Goal: Task Accomplishment & Management: Use online tool/utility

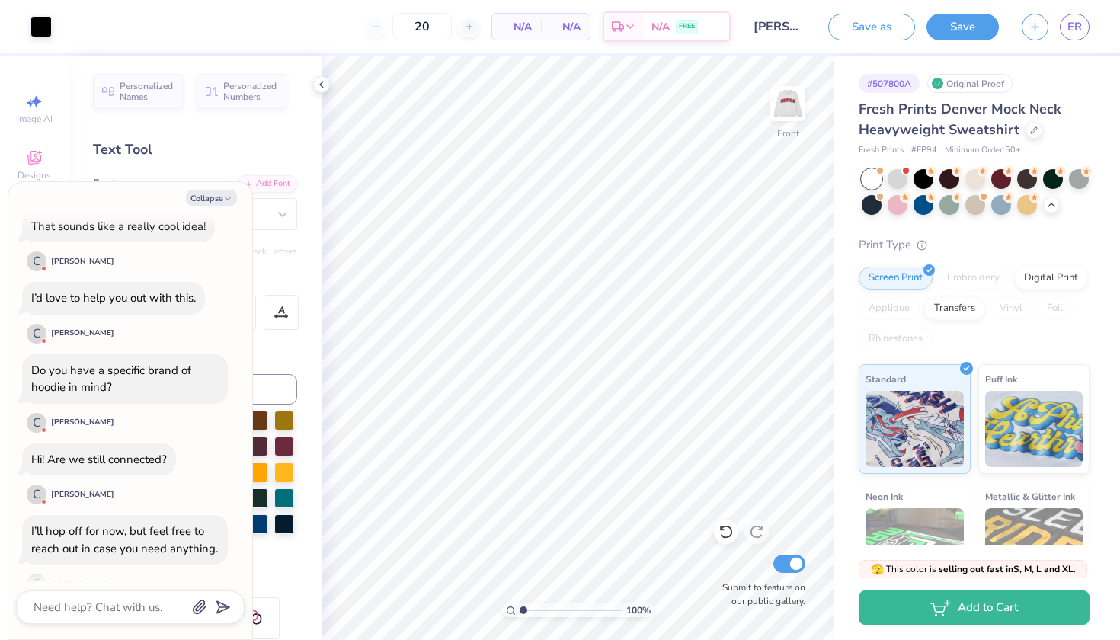
scroll to position [642, 0]
click at [791, 119] on img at bounding box center [788, 103] width 61 height 61
click at [108, 364] on div "Do you have a specific brand of hoodie in mind?" at bounding box center [111, 380] width 160 height 33
click at [124, 364] on div "Do you have a specific brand of hoodie in mind?" at bounding box center [124, 381] width 187 height 34
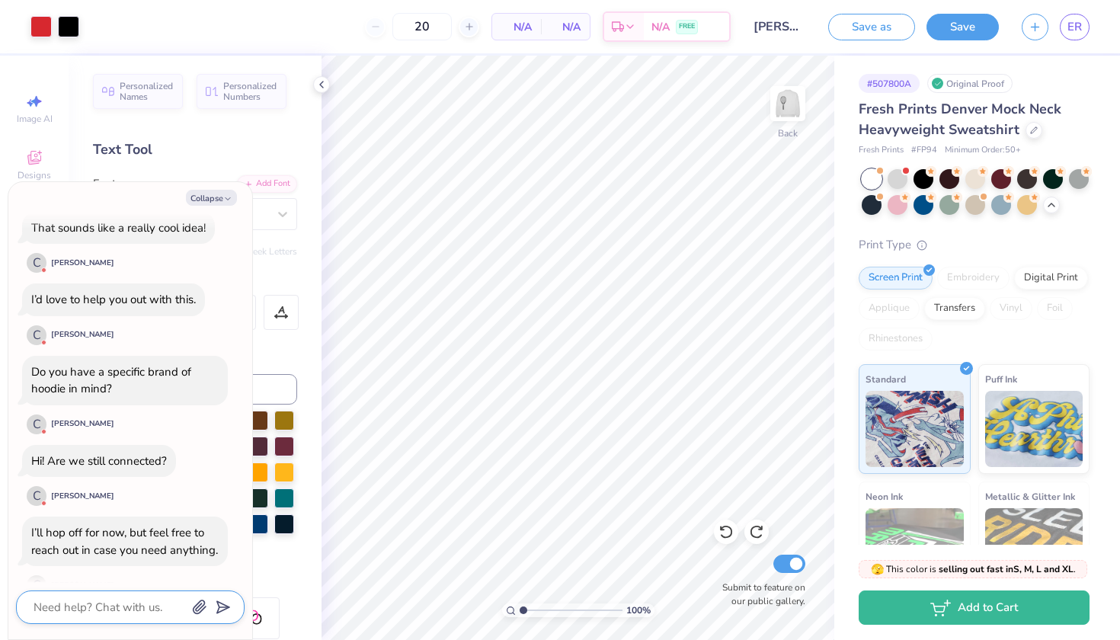
click at [106, 604] on textarea at bounding box center [109, 607] width 155 height 20
type textarea "x"
type textarea "Y"
type textarea "x"
type textarea "Ye"
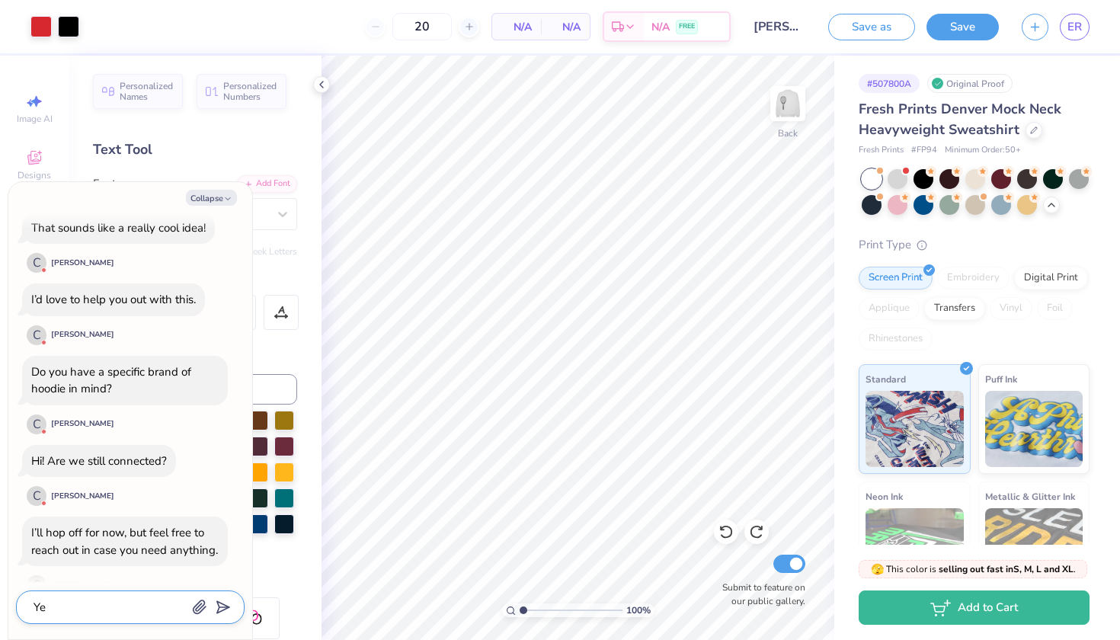
type textarea "x"
type textarea "Yes"
type textarea "x"
type textarea "Yes"
type textarea "x"
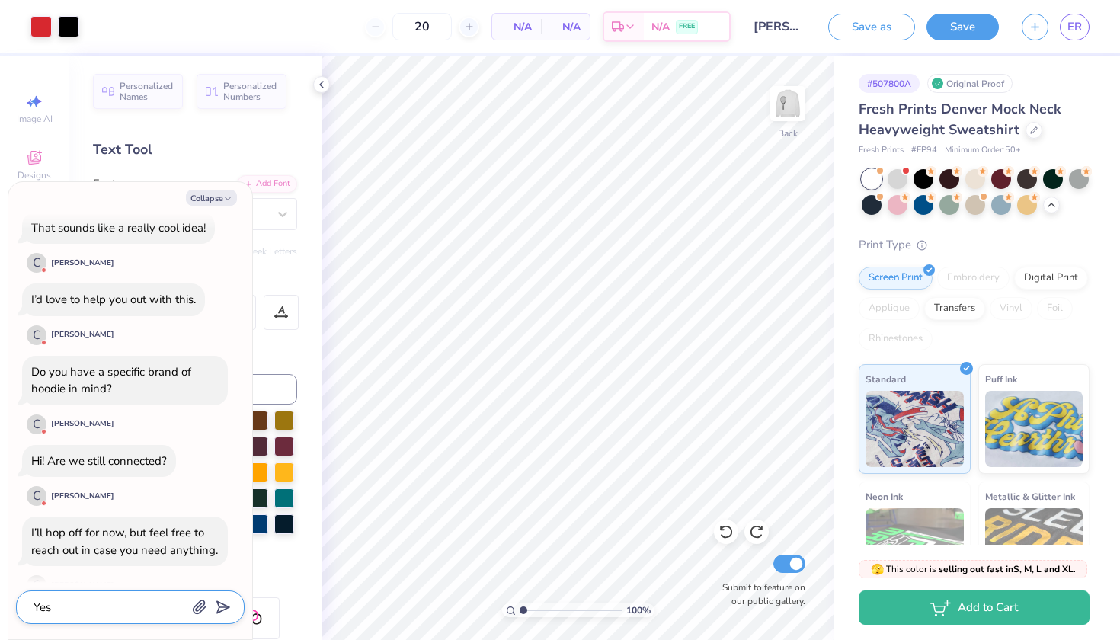
type textarea "Yes t"
type textarea "x"
type textarea "Yes th"
type textarea "x"
type textarea "Yes the"
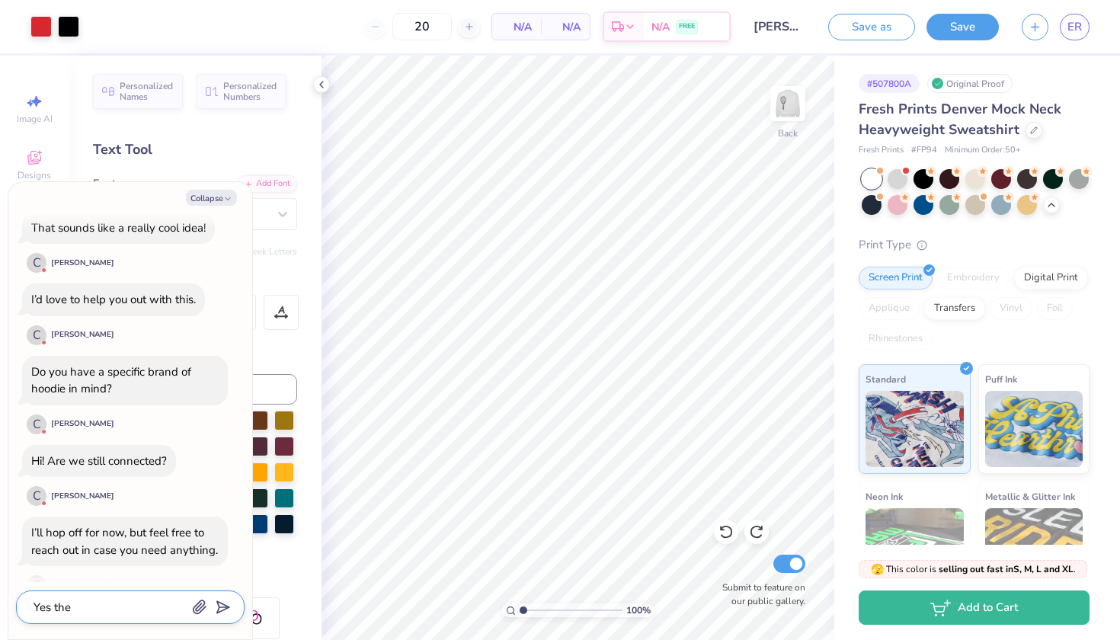
type textarea "x"
type textarea "Yes the"
type textarea "x"
type textarea "Yes the p"
type textarea "x"
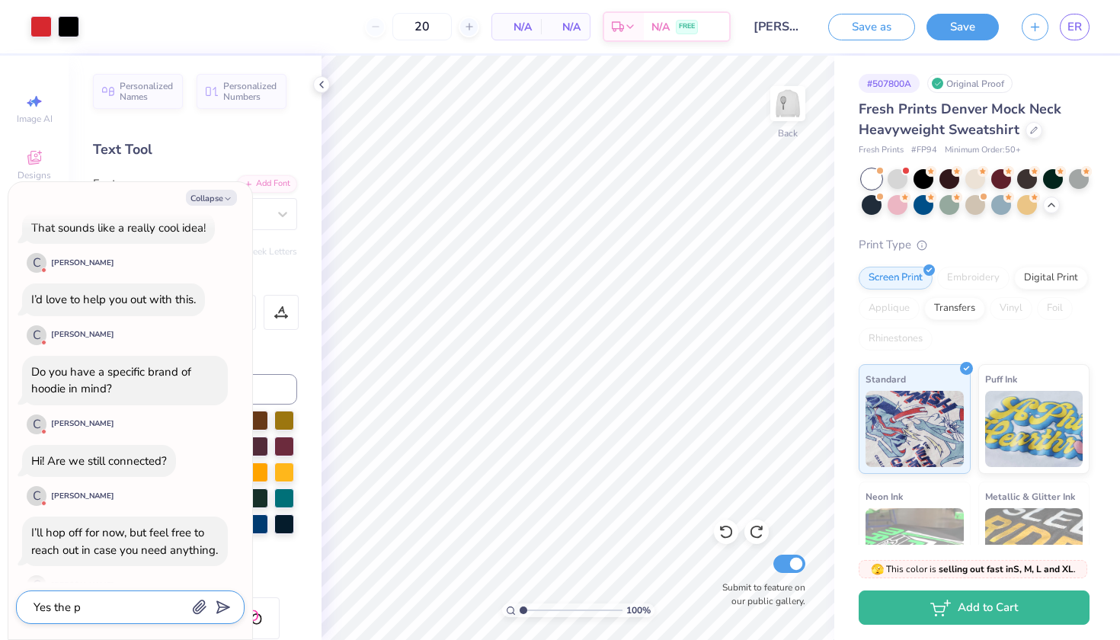
type textarea "Yes the pr"
type textarea "x"
type textarea "Yes the pra"
type textarea "x"
type textarea "Yes the [PERSON_NAME]"
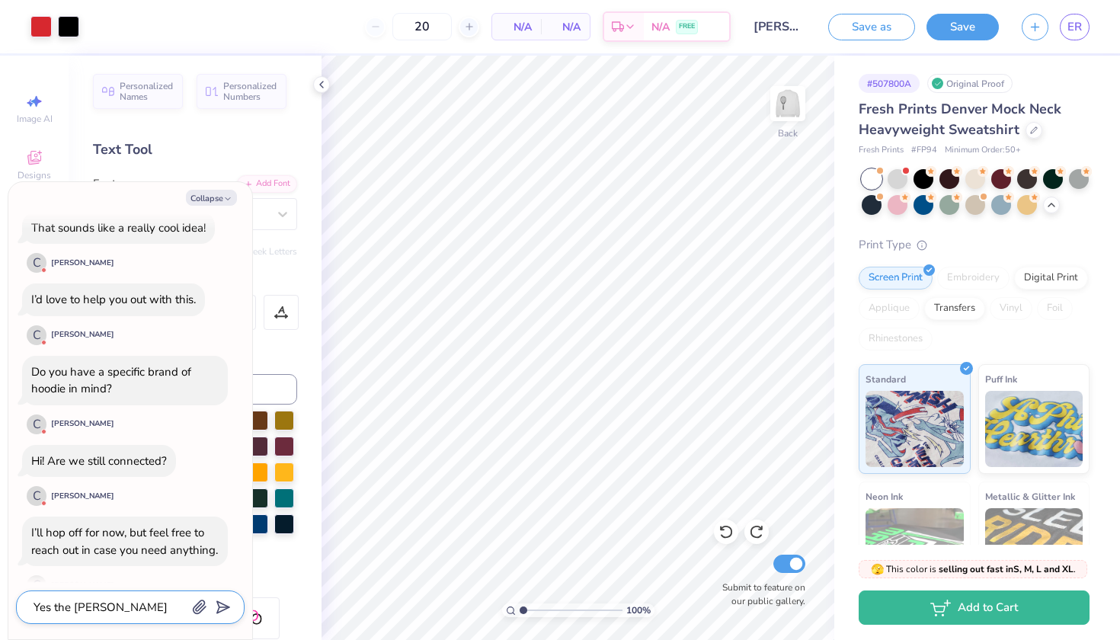
type textarea "x"
type textarea "Yes the pra"
type textarea "x"
type textarea "Yes the pr"
type textarea "x"
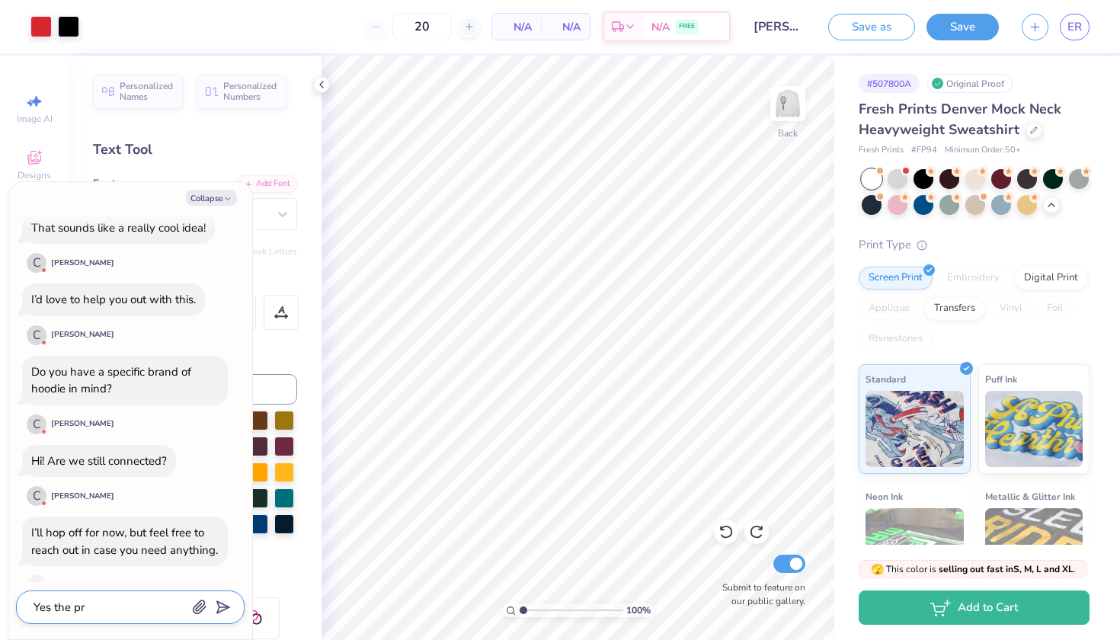
type textarea "Yes the p"
type textarea "x"
type textarea "Yes the"
type textarea "x"
type textarea "Yes the b"
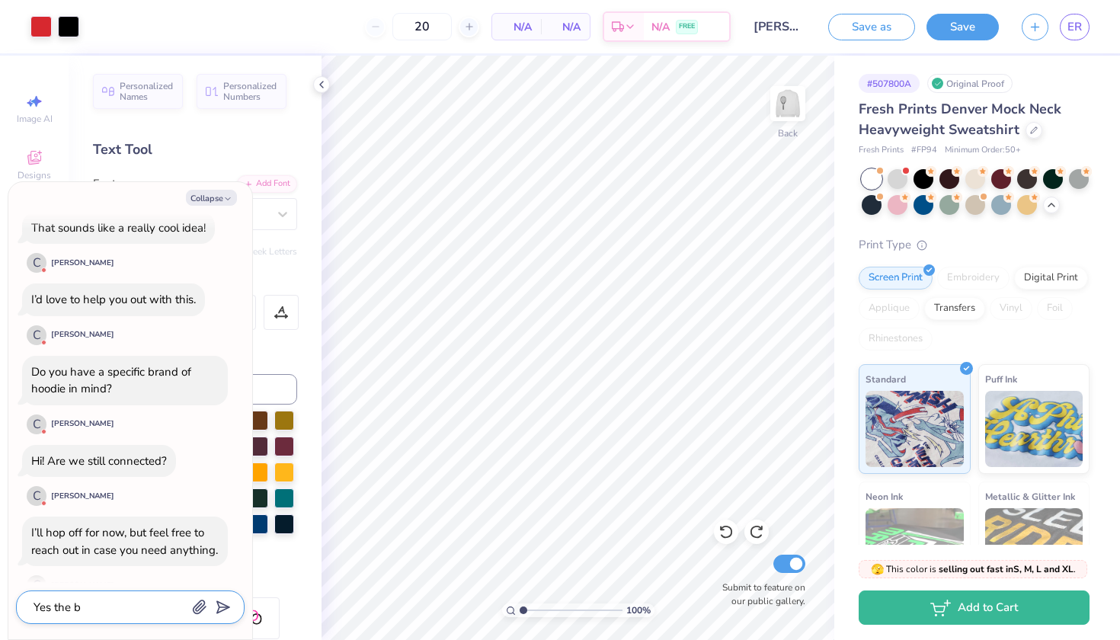
type textarea "x"
type textarea "Yes the br"
type textarea "x"
type textarea "Yes the bra"
type textarea "x"
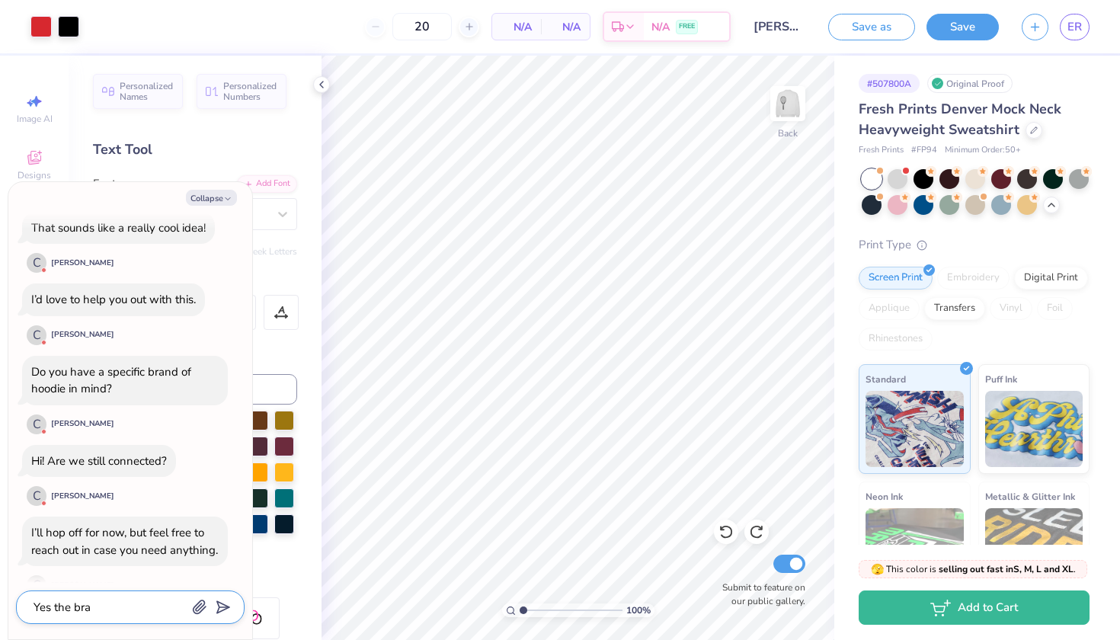
type textarea "Yes the bran"
type textarea "x"
type textarea "Yes the brand"
type textarea "x"
type textarea "Yes the brand"
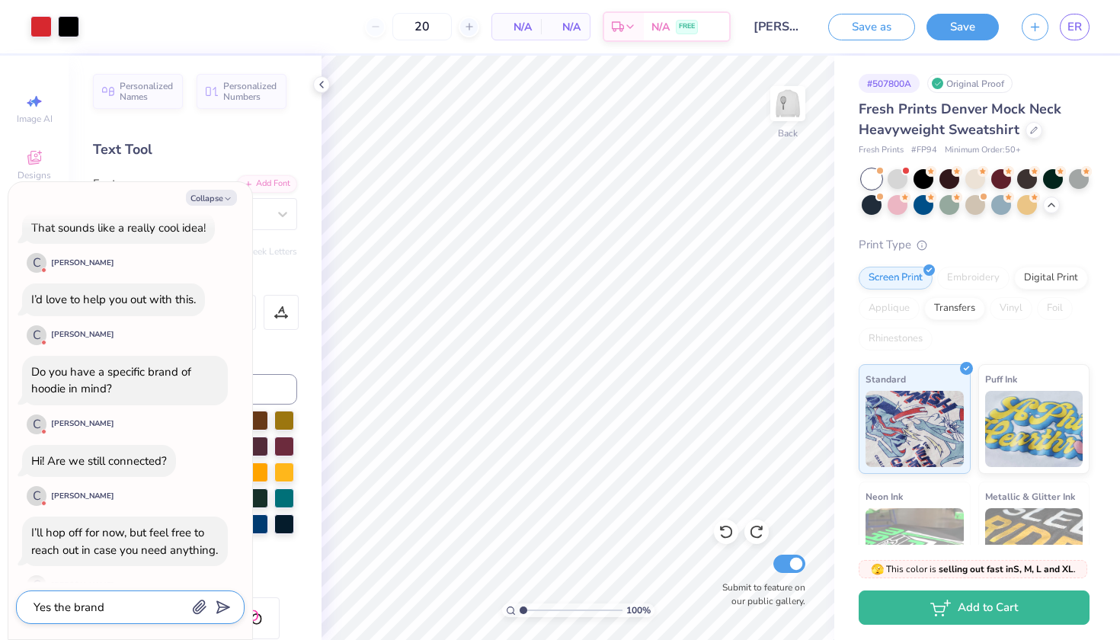
type textarea "x"
type textarea "Yes the brand o"
type textarea "x"
type textarea "Yes the brand of"
type textarea "x"
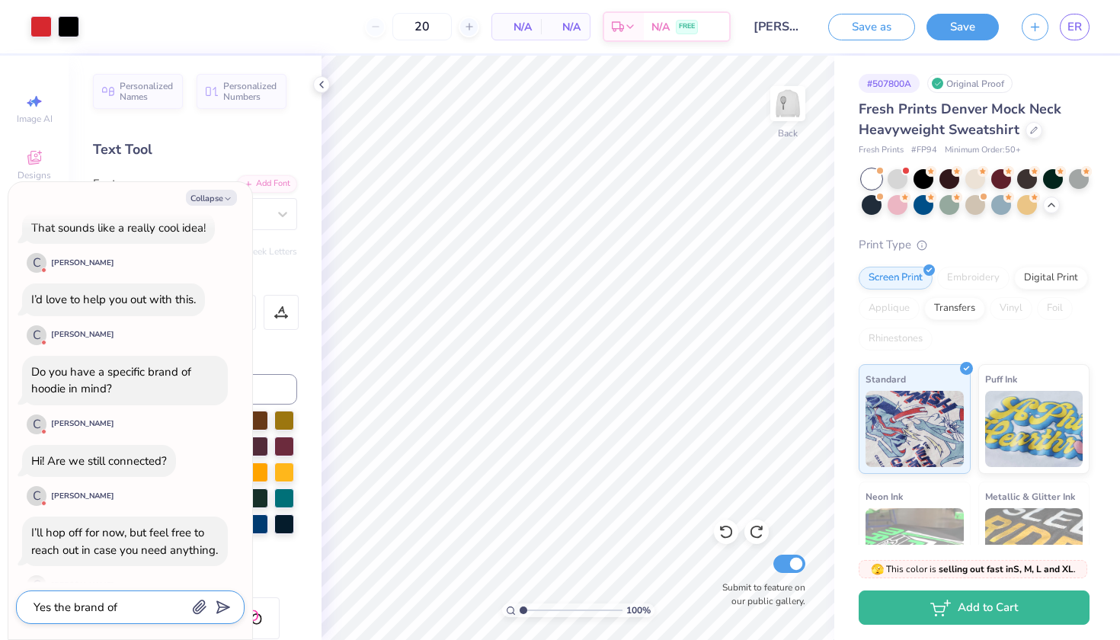
type textarea "Yes the brand of"
type textarea "x"
type textarea "Yes the brand of h"
type textarea "x"
type textarea "Yes the brand of ho"
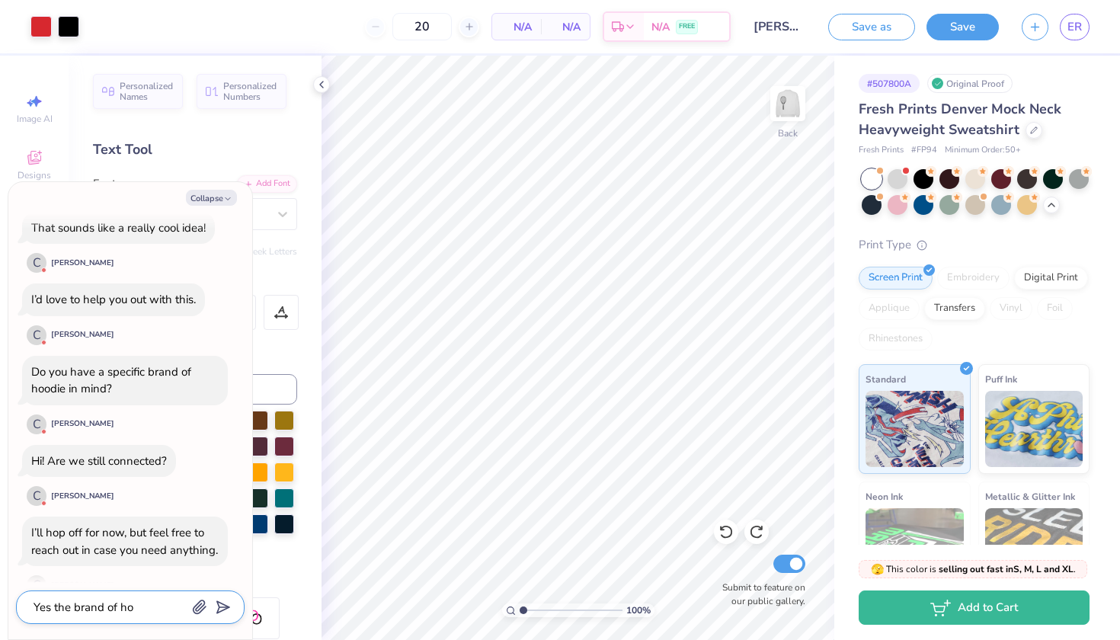
type textarea "x"
type textarea "Yes the brand of hoo"
type textarea "x"
type textarea "Yes the brand of hood"
type textarea "x"
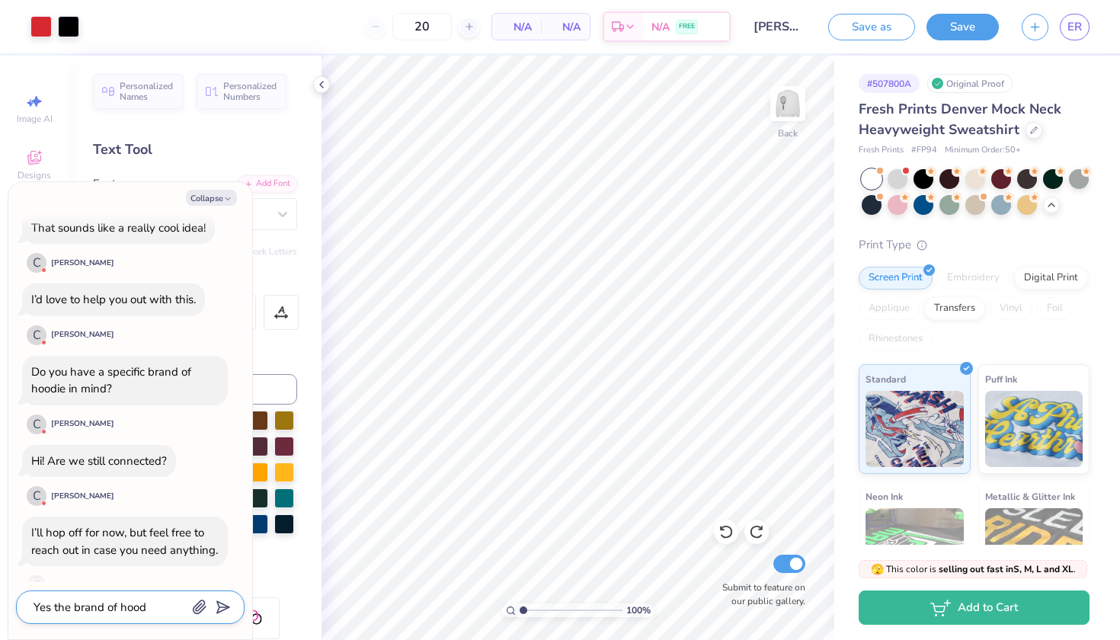
type textarea "Yes the brand of hoodi"
type textarea "x"
type textarea "Yes the brand of hoodie"
type textarea "x"
type textarea "Yes the brand of hoodie"
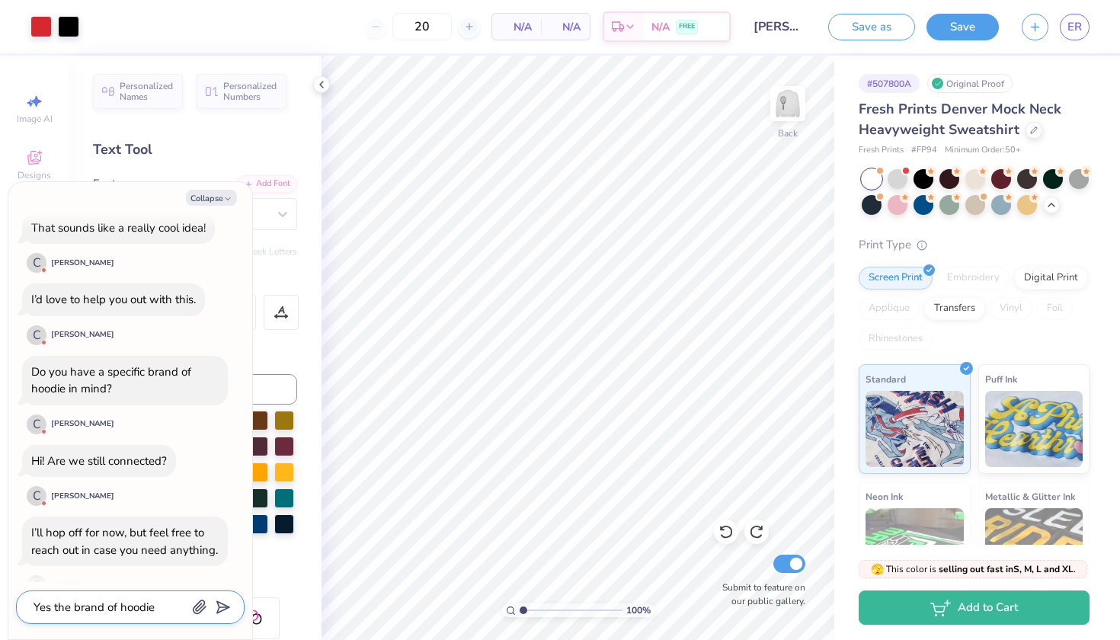
type textarea "x"
type textarea "Yes the brand of hoodie i"
type textarea "x"
type textarea "Yes the brand of hoodie is"
type textarea "x"
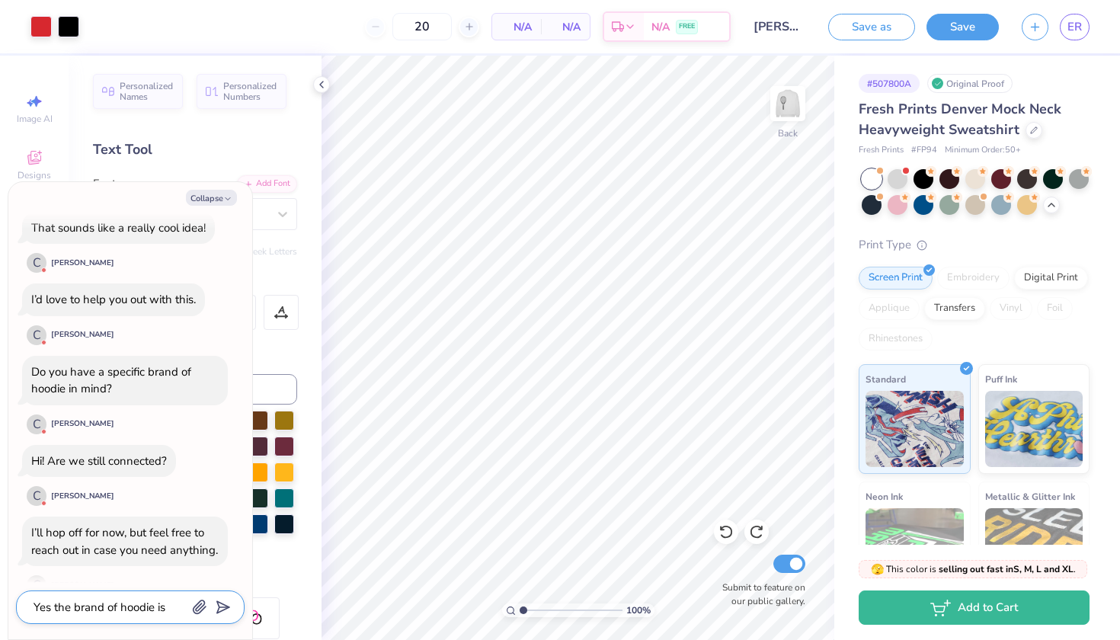
type textarea "Yes the brand of hoodie is"
type textarea "x"
type textarea "Yes the brand of hoodie is o"
type textarea "x"
type textarea "Yes the brand of hoodie is oa"
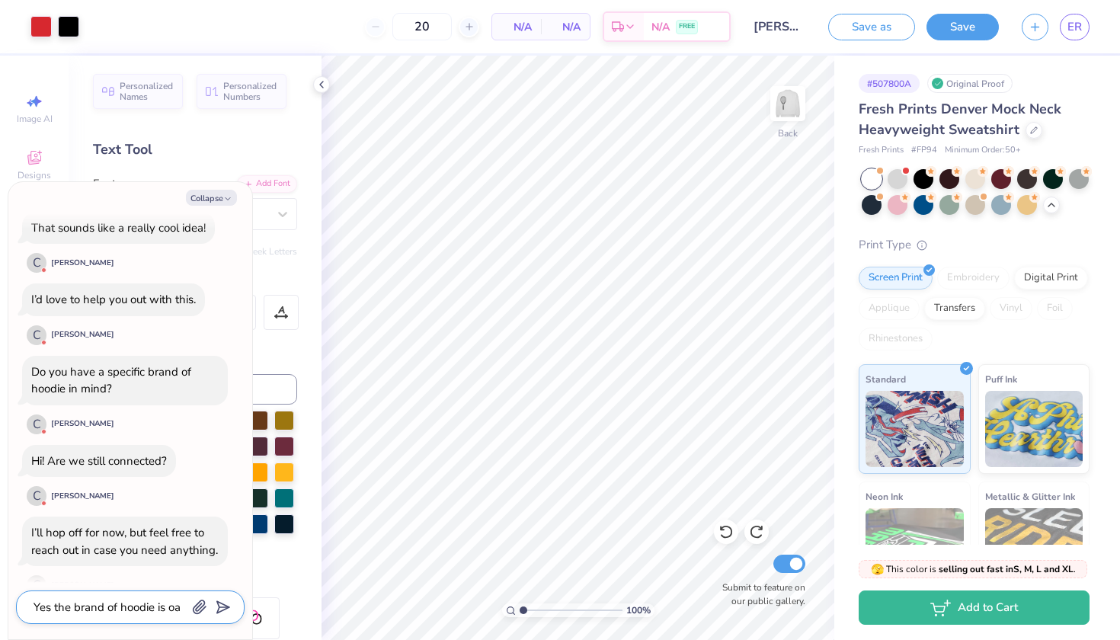
type textarea "x"
type textarea "Yes the brand of hoodie is oar"
type textarea "x"
type textarea "Yes the brand of hoodie is oark"
type textarea "x"
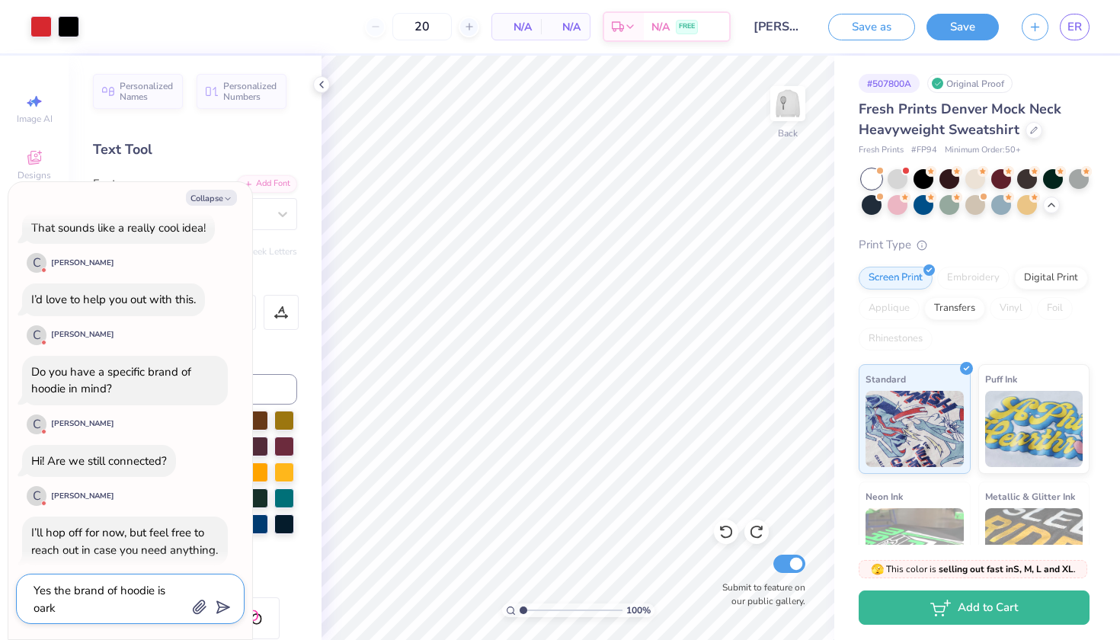
type textarea "Yes the brand of hoodie is oar"
type textarea "x"
type textarea "Yes the brand of hoodie is oa"
type textarea "x"
type textarea "Yes the brand of hoodie is o"
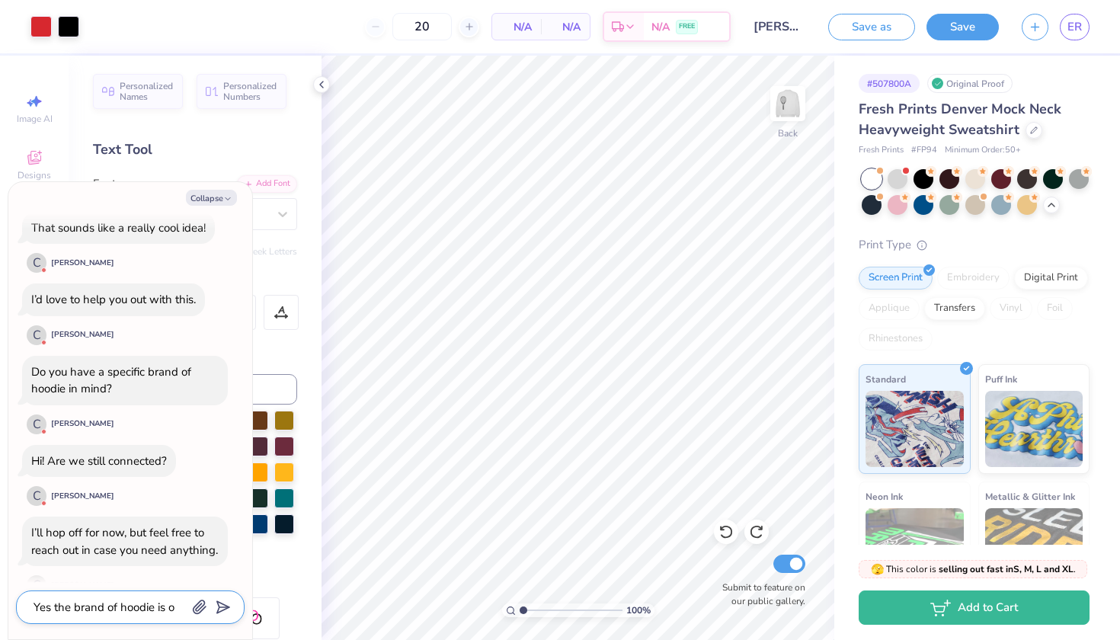
type textarea "x"
type textarea "Yes the brand of hoodie is"
type textarea "x"
type textarea "Yes the brand of hoodie is c"
type textarea "x"
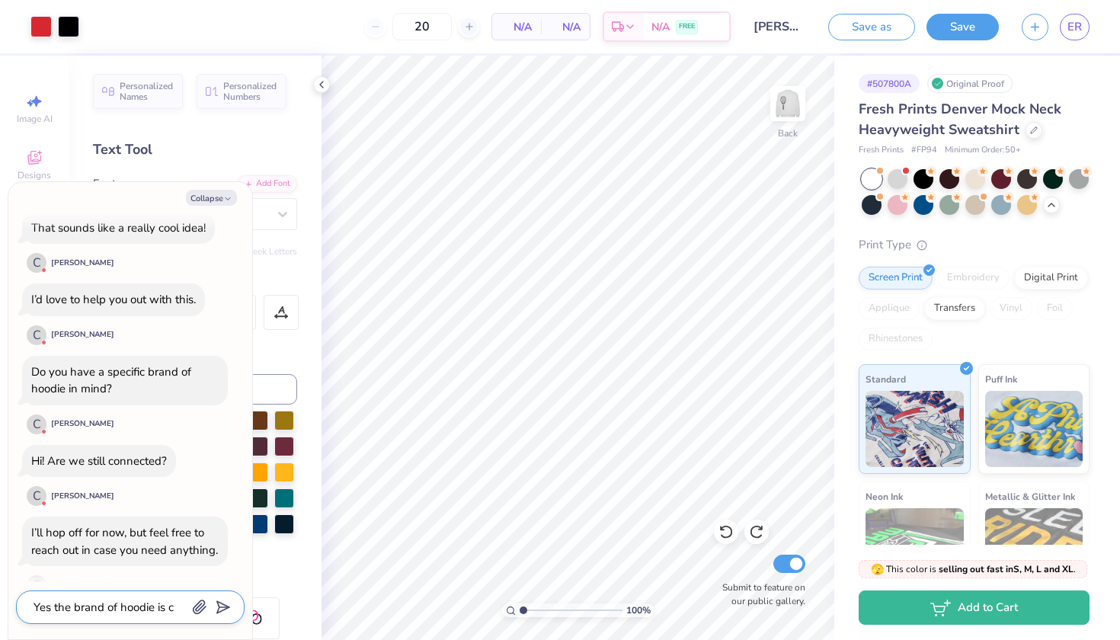
type textarea "Yes the brand of hoodie is ca"
type textarea "x"
type textarea "Yes the brand of hoodie is ca,"
type textarea "x"
type textarea "Yes the brand of hoodie is ca"
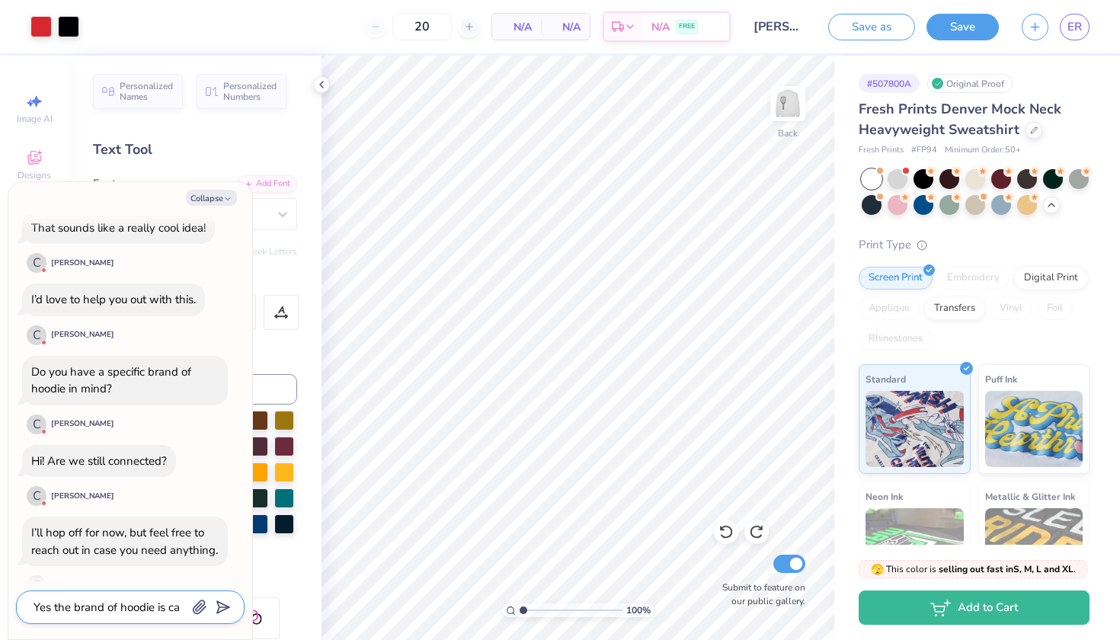
type textarea "x"
type textarea "Yes the brand of hoodie is cal"
type textarea "x"
type textarea "Yes the brand of hoodie is call"
type textarea "x"
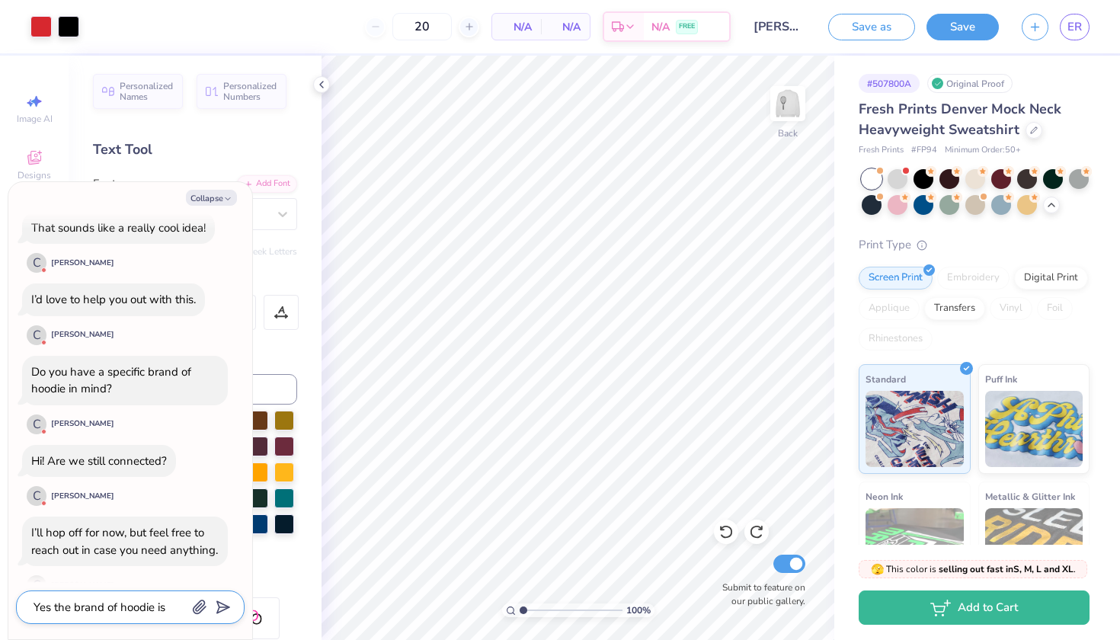
type textarea "Yes the brand of hoodie is calle"
type textarea "x"
type textarea "Yes the brand of hoodie is called"
type textarea "x"
type textarea "Yes the brand of hoodie is called"
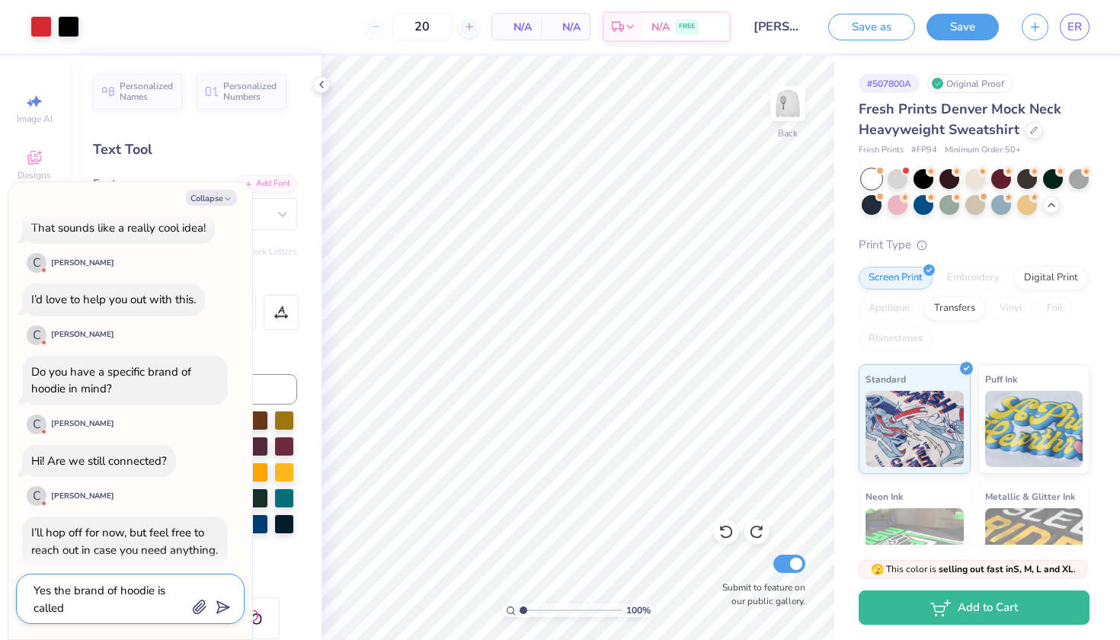
type textarea "x"
type textarea "Yes the brand of hoodie is called p"
type textarea "x"
type textarea "Yes the brand of hoodie is called pa"
type textarea "x"
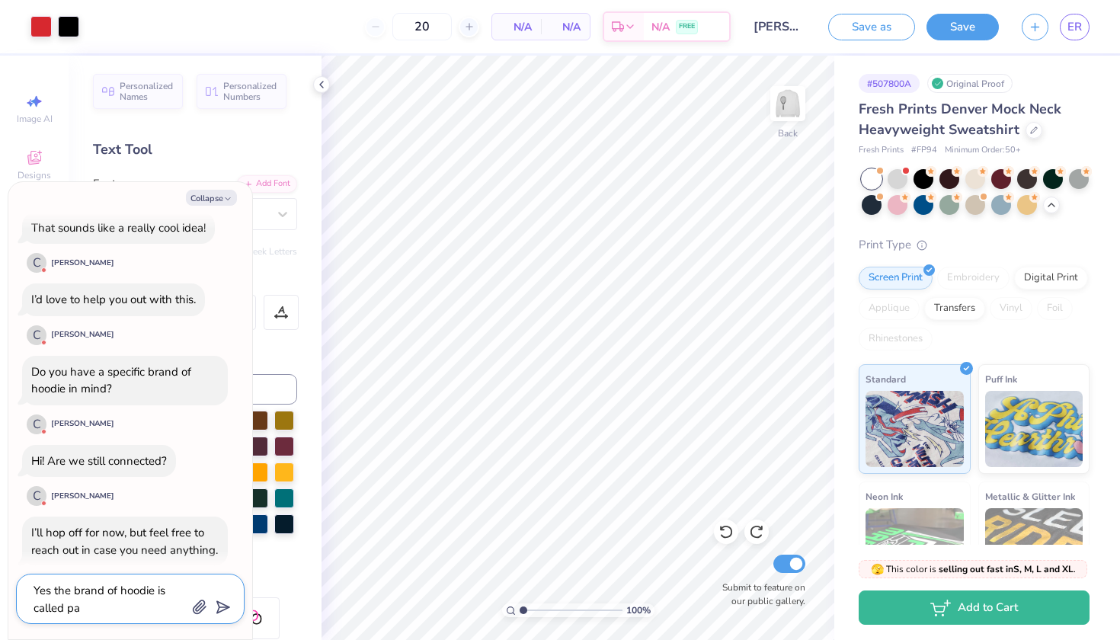
type textarea "Yes the brand of hoodie is called par"
type textarea "x"
type textarea "Yes the brand of hoodie is called park"
type textarea "x"
type textarea "Yes the brand of hoodie is called [PERSON_NAME]"
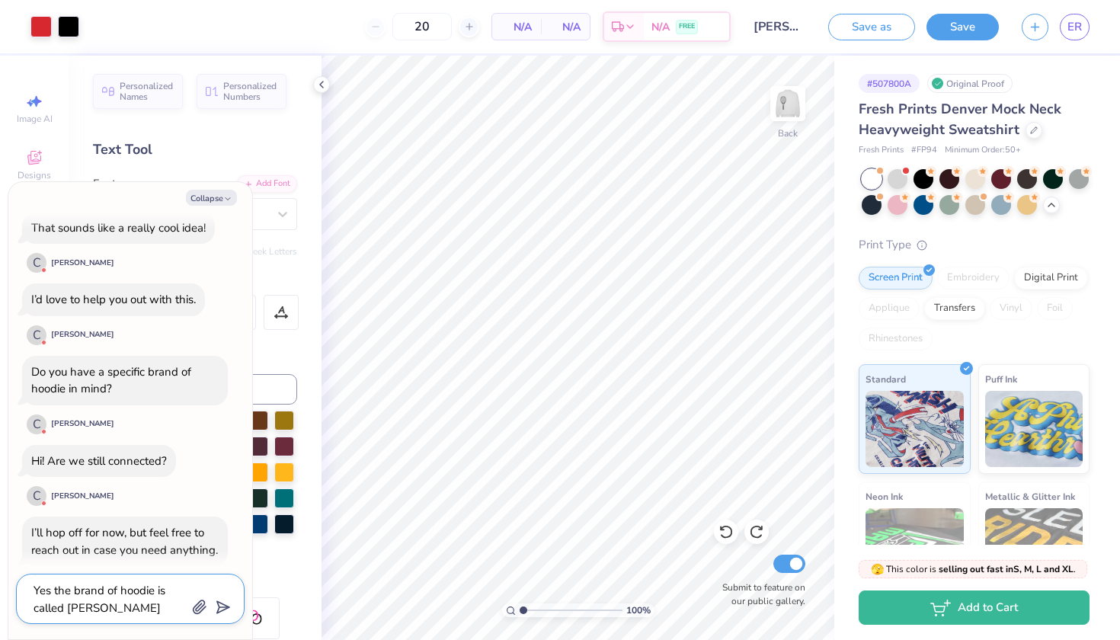
type textarea "x"
type textarea "Yes the brand of hoodie is called [PERSON_NAME]"
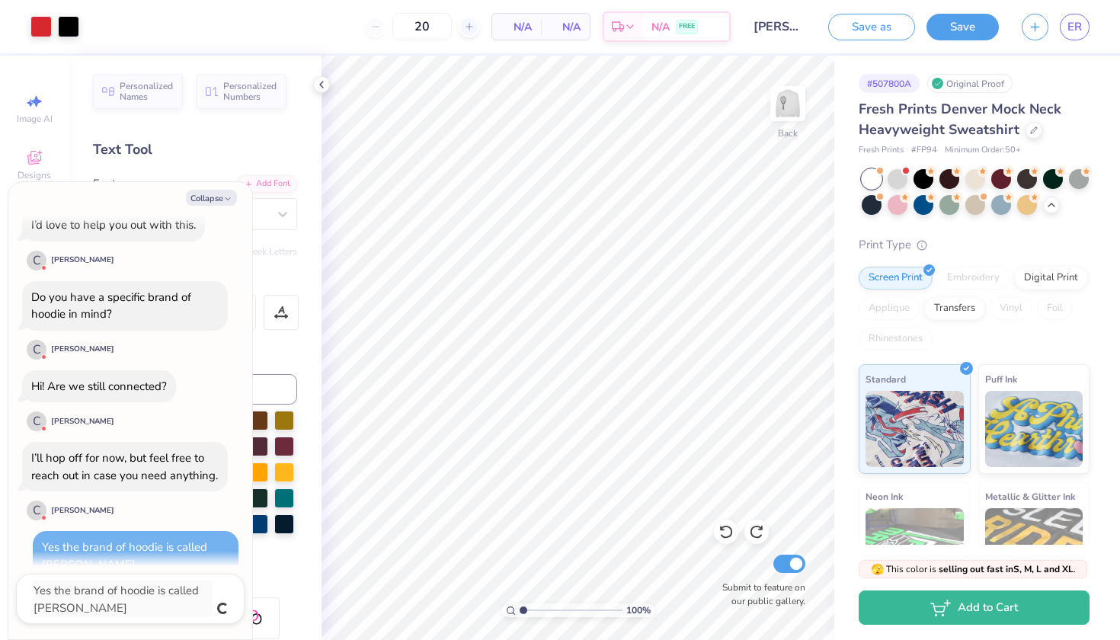
scroll to position [700, 0]
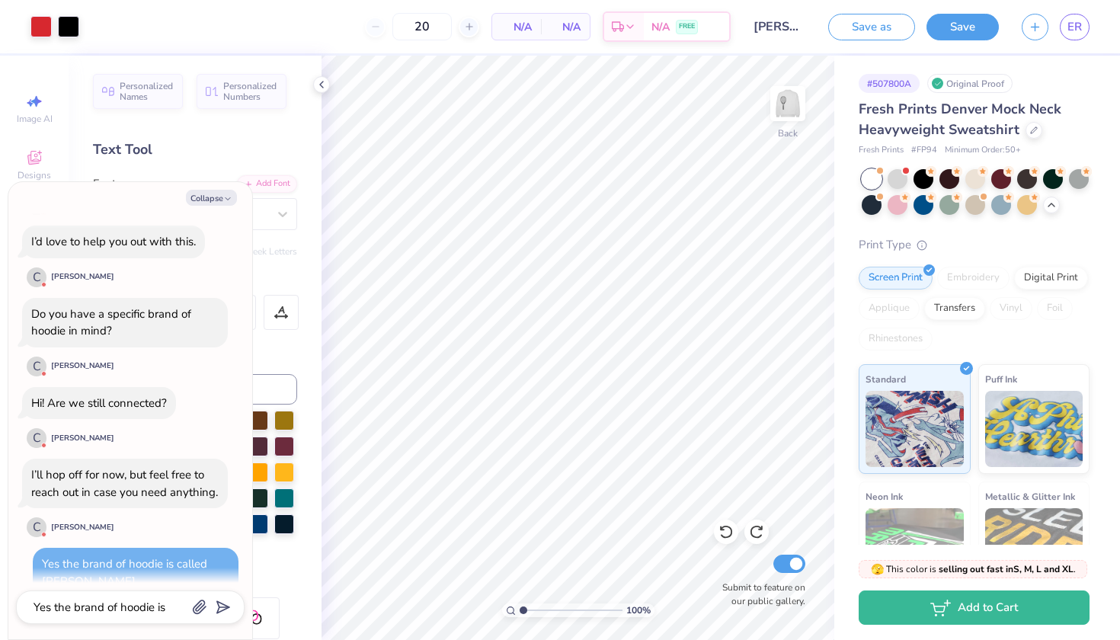
click at [202, 606] on icon "button" at bounding box center [199, 607] width 15 height 15
click at [199, 613] on icon "button" at bounding box center [200, 607] width 12 height 13
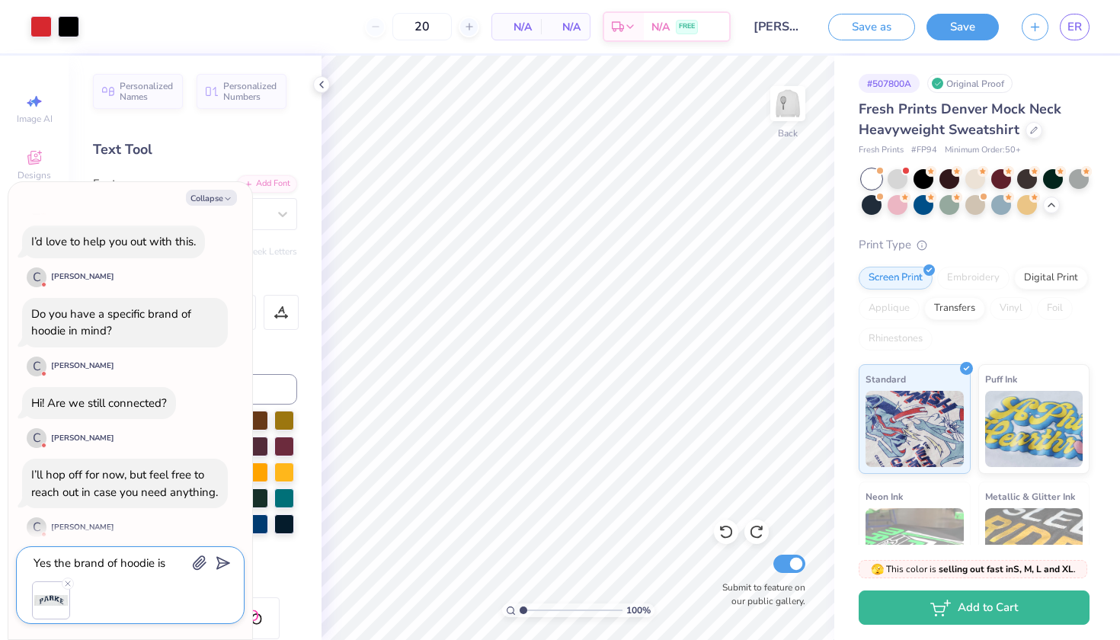
type textarea "x"
type textarea "I"
type textarea "x"
type textarea "I"
type textarea "x"
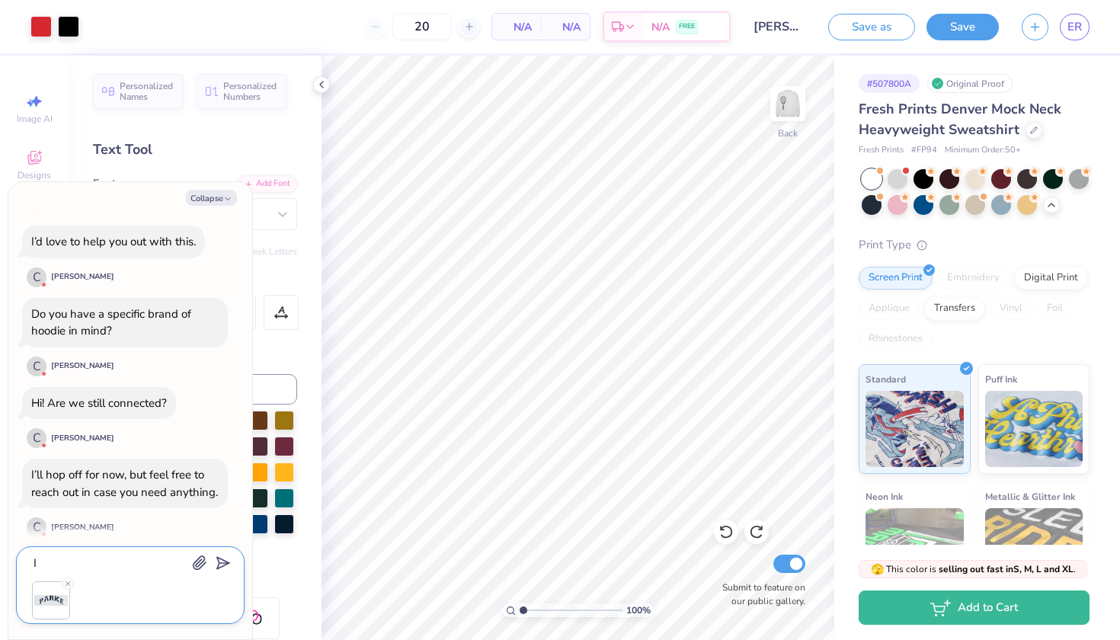
type textarea "I w"
type textarea "x"
type textarea "I wa"
type textarea "x"
type textarea "I wan"
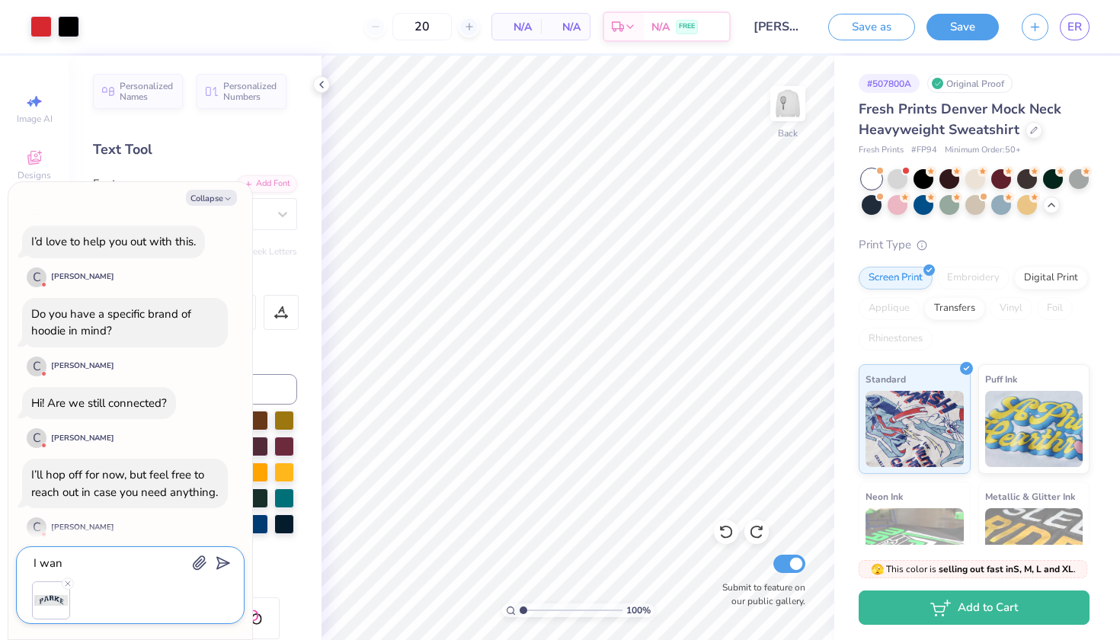
type textarea "x"
type textarea "I want"
type textarea "x"
type textarea "I want"
type textarea "x"
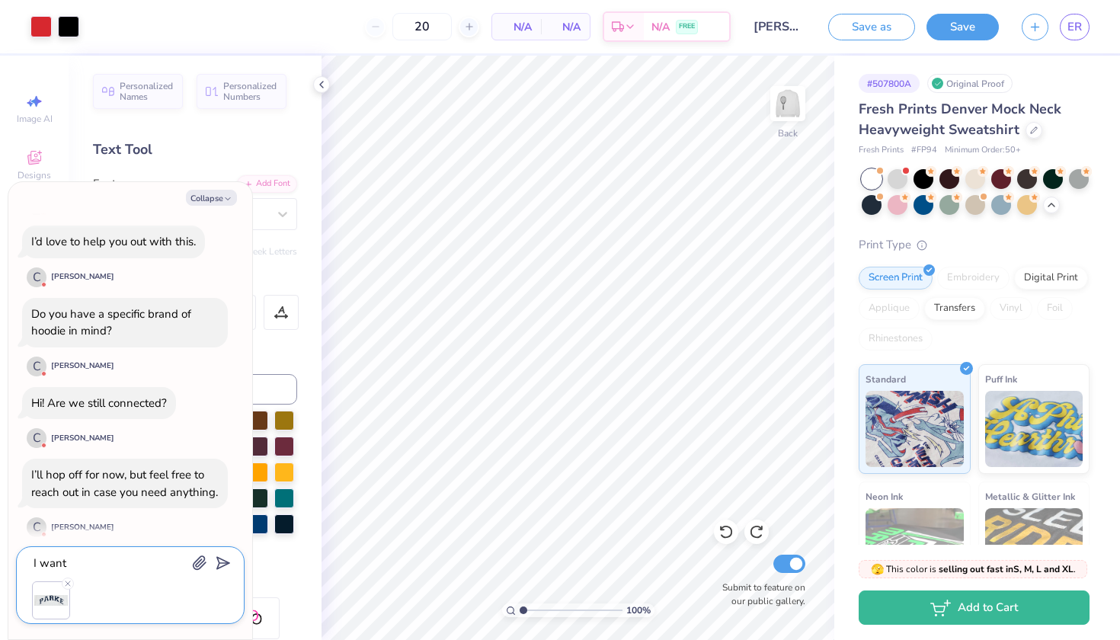
type textarea "I want i"
type textarea "x"
type textarea "I want it"
type textarea "x"
type textarea "I want it"
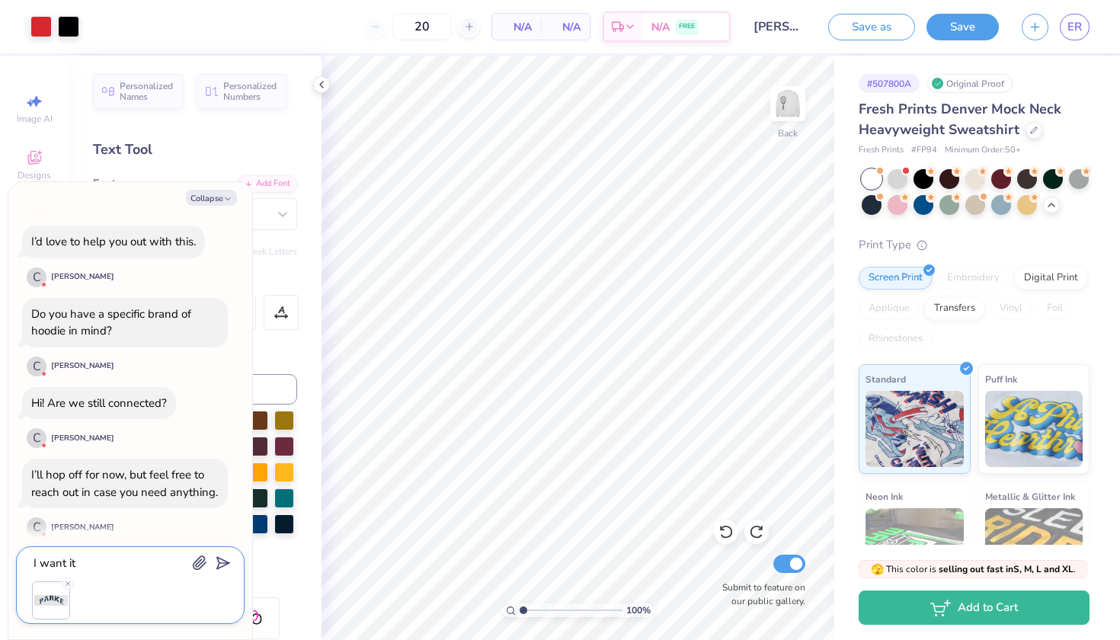
type textarea "x"
type textarea "I want it t"
type textarea "x"
type textarea "I want it to"
type textarea "x"
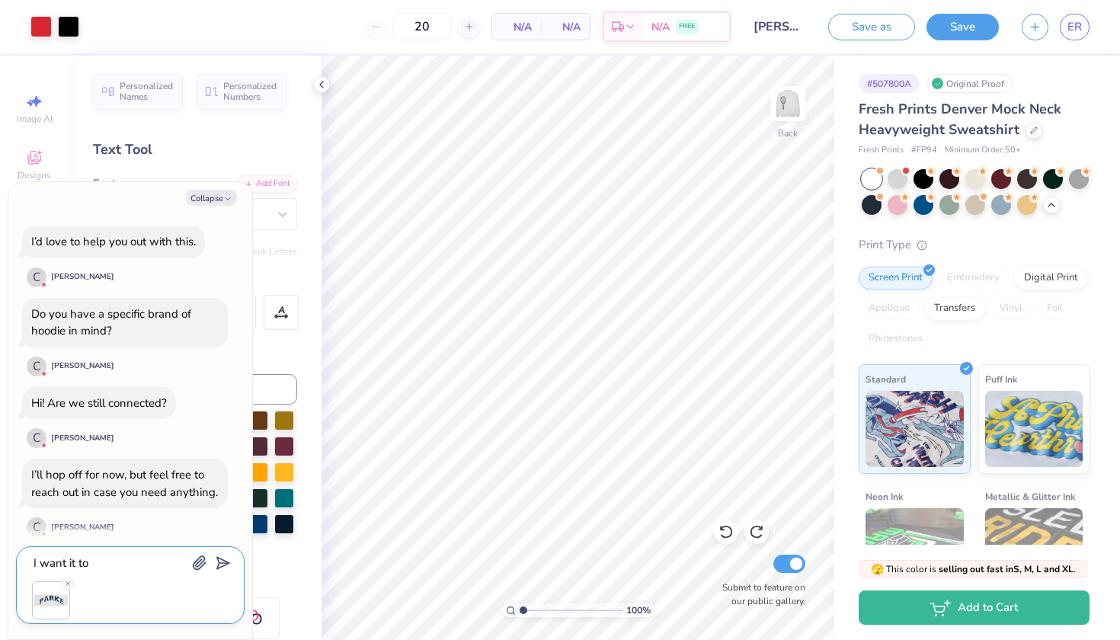
type textarea "I want it to"
type textarea "x"
type textarea "I want it to l"
type textarea "x"
type textarea "I want it to lo"
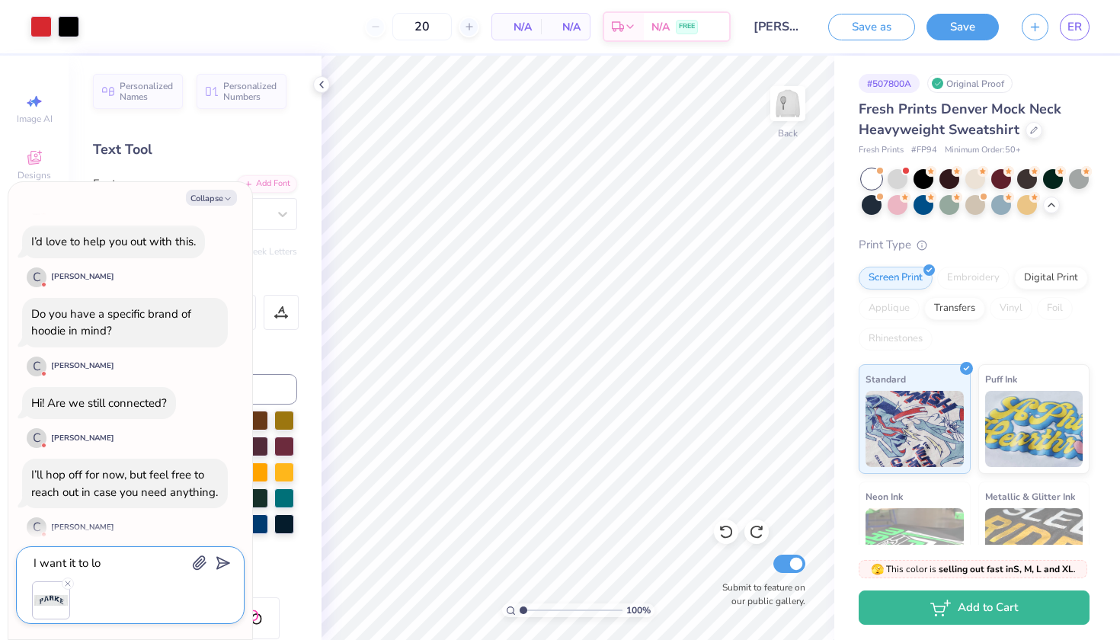
type textarea "x"
type textarea "I want it to loo"
type textarea "x"
type textarea "I want it to look"
type textarea "x"
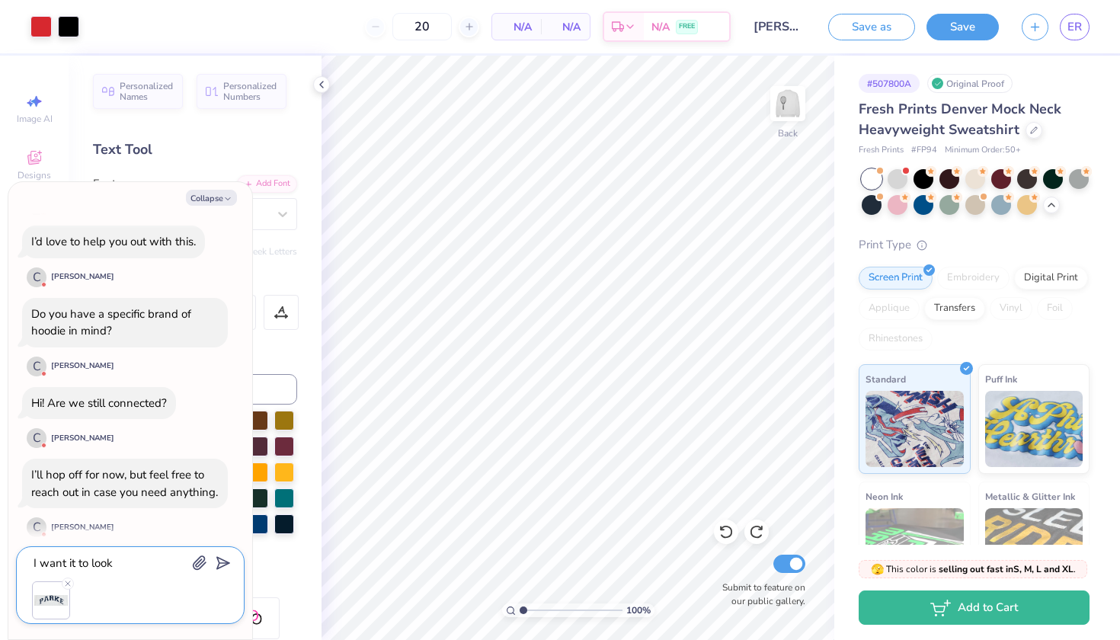
type textarea "I want it to look"
type textarea "x"
type textarea "I want it to look l"
type textarea "x"
type textarea "I want it to look li"
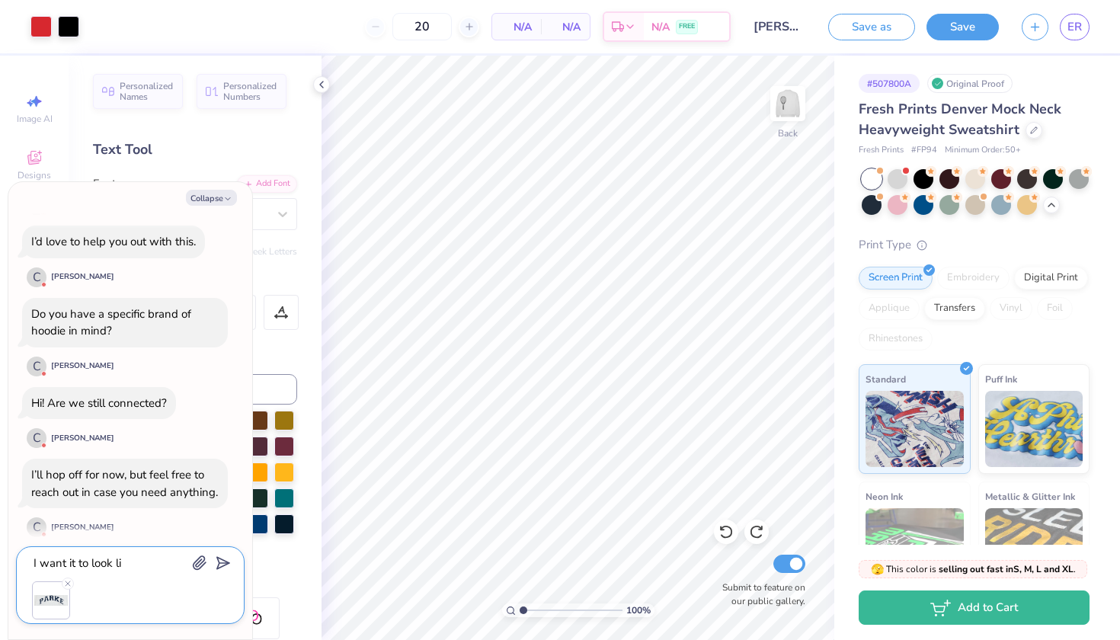
type textarea "x"
type textarea "I want it to look lik"
type textarea "x"
type textarea "I want it to look like"
type textarea "x"
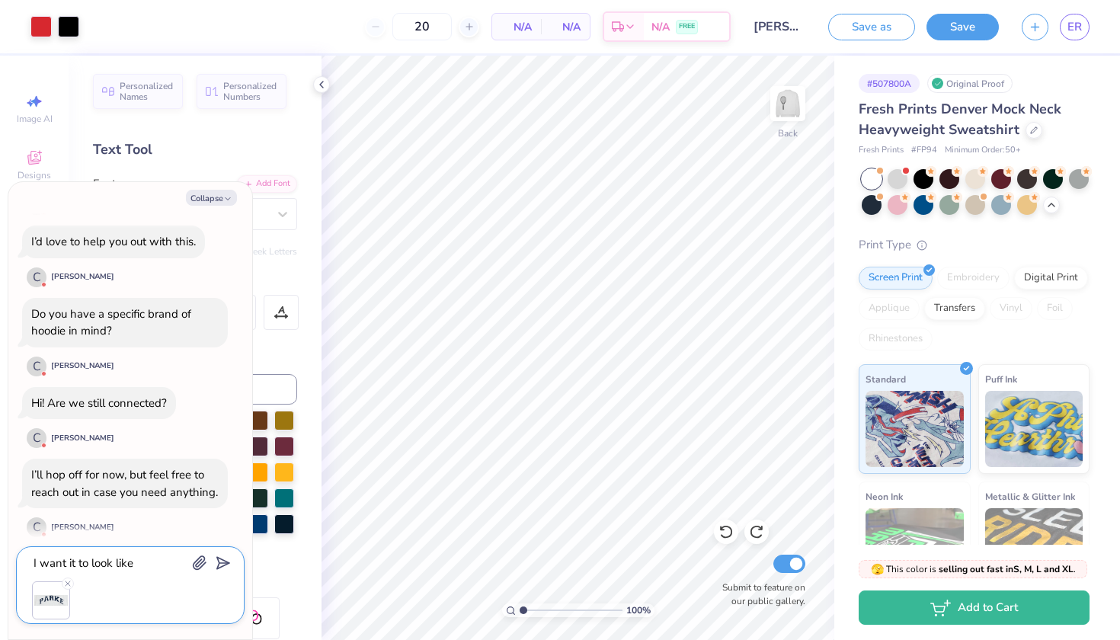
type textarea "I want it to look like"
type textarea "x"
type textarea "I want it to look like t"
type textarea "x"
type textarea "I want it to look like tb"
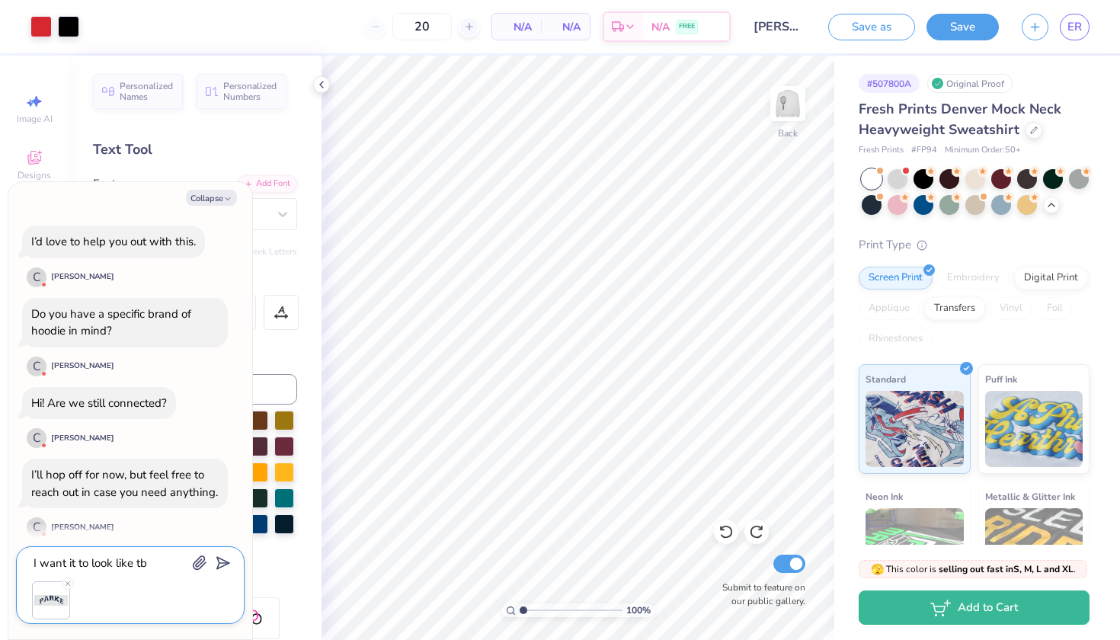
type textarea "x"
type textarea "I want it to look like t"
type textarea "x"
type textarea "I want it to look like th"
type textarea "x"
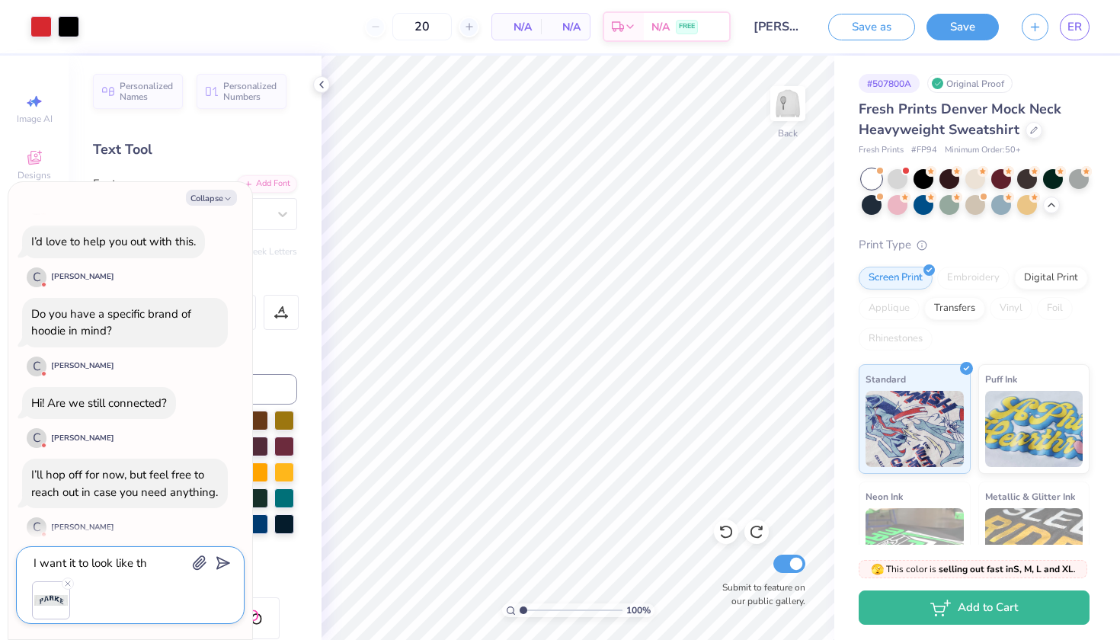
type textarea "I want it to look like thi"
type textarea "x"
type textarea "I want it to look like this"
type textarea "x"
type textarea "I want it to look like this"
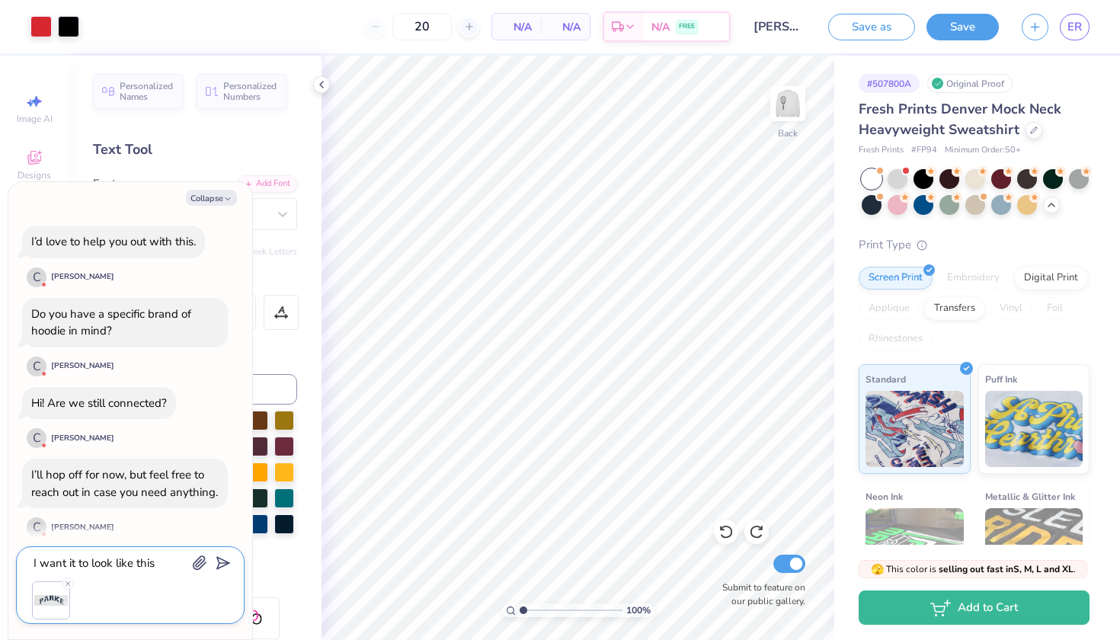
type textarea "x"
type textarea "I want it to look like this b"
type textarea "x"
type textarea "I want it to look like this bu"
type textarea "x"
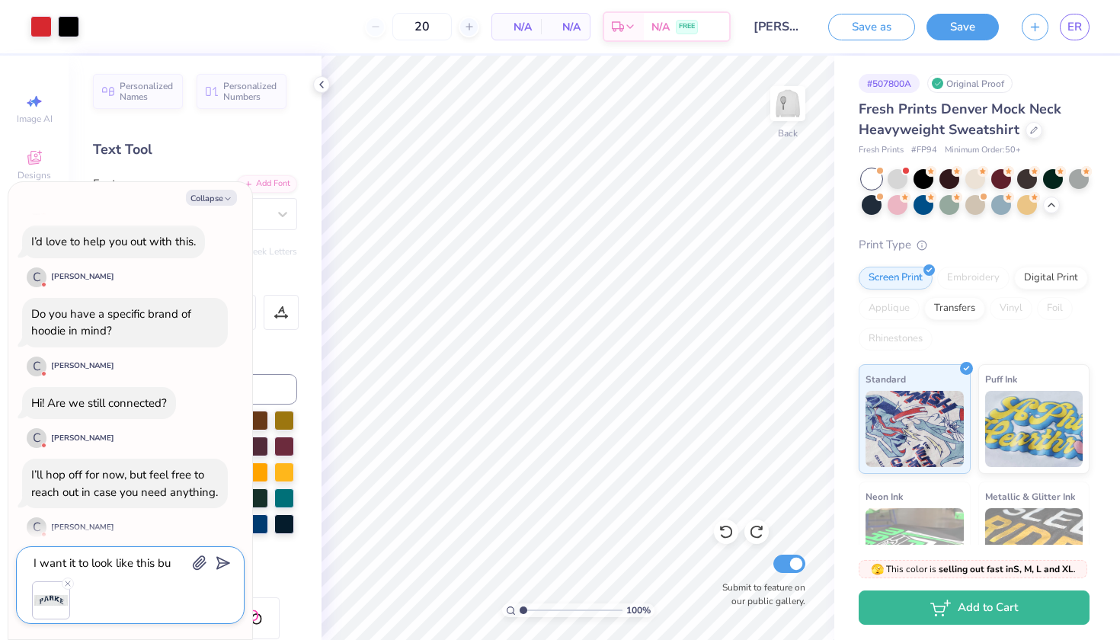
type textarea "I want it to look like this but"
type textarea "x"
type textarea "I want it to look like this but"
type textarea "x"
type textarea "I want it to look like this but b"
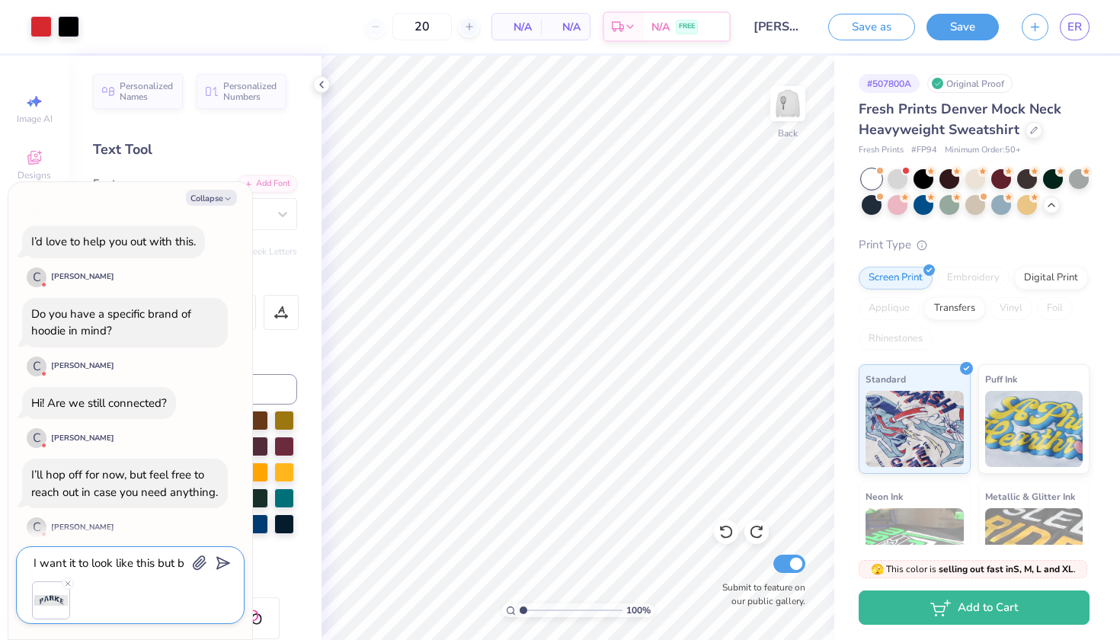
type textarea "x"
type textarea "I want it to look like this but be"
type textarea "x"
type textarea "I want it to look like this but be"
type textarea "x"
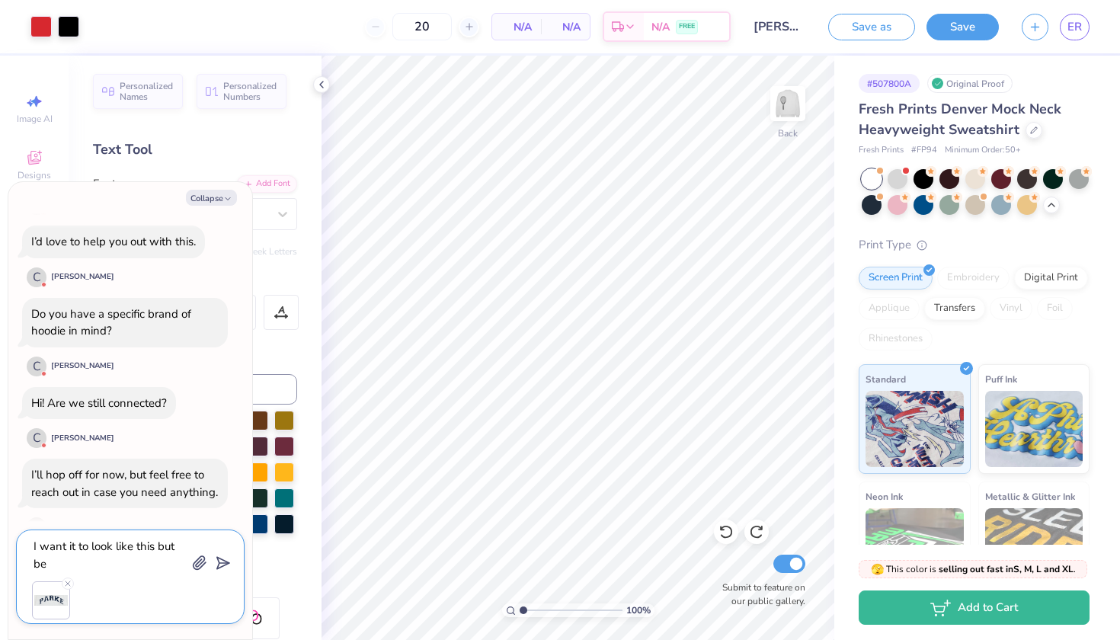
type textarea "I want it to look like this but be r"
type textarea "x"
type textarea "I want it to look like this but be re"
type textarea "x"
type textarea "I want it to look like this but be red"
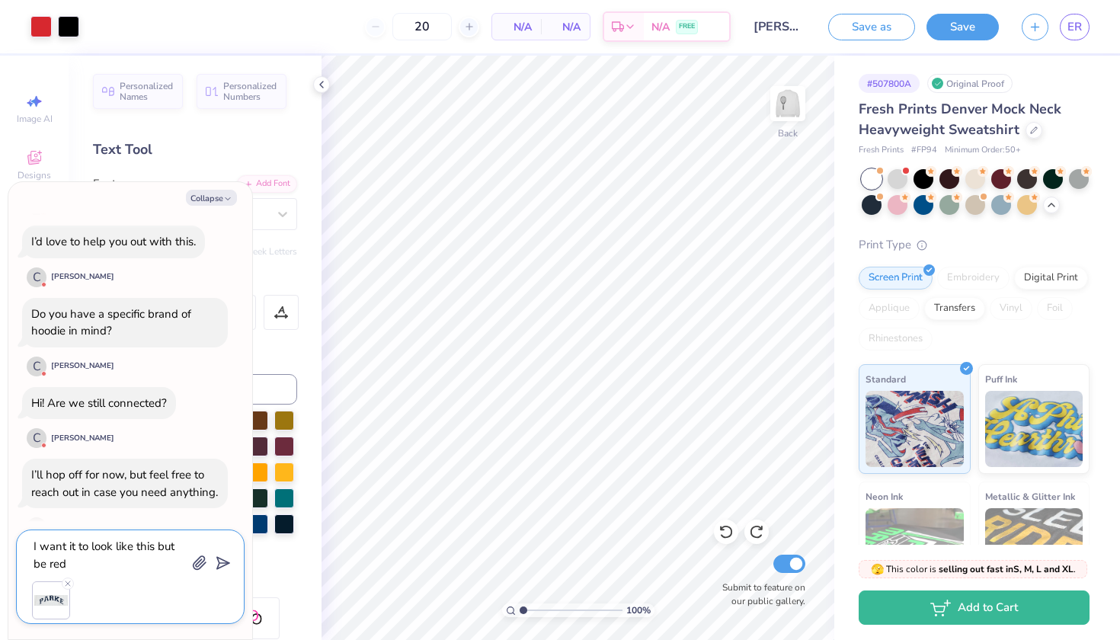
type textarea "x"
type textarea "I want it to look like this but be red"
type textarea "x"
type textarea "I want it to look like this but be red a"
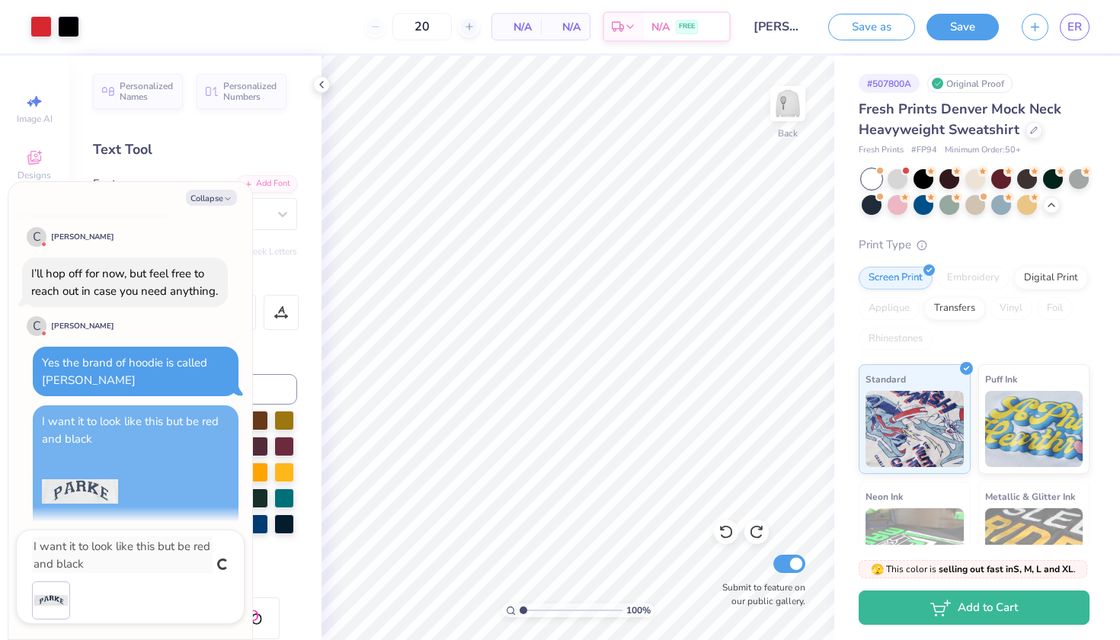
scroll to position [841, 0]
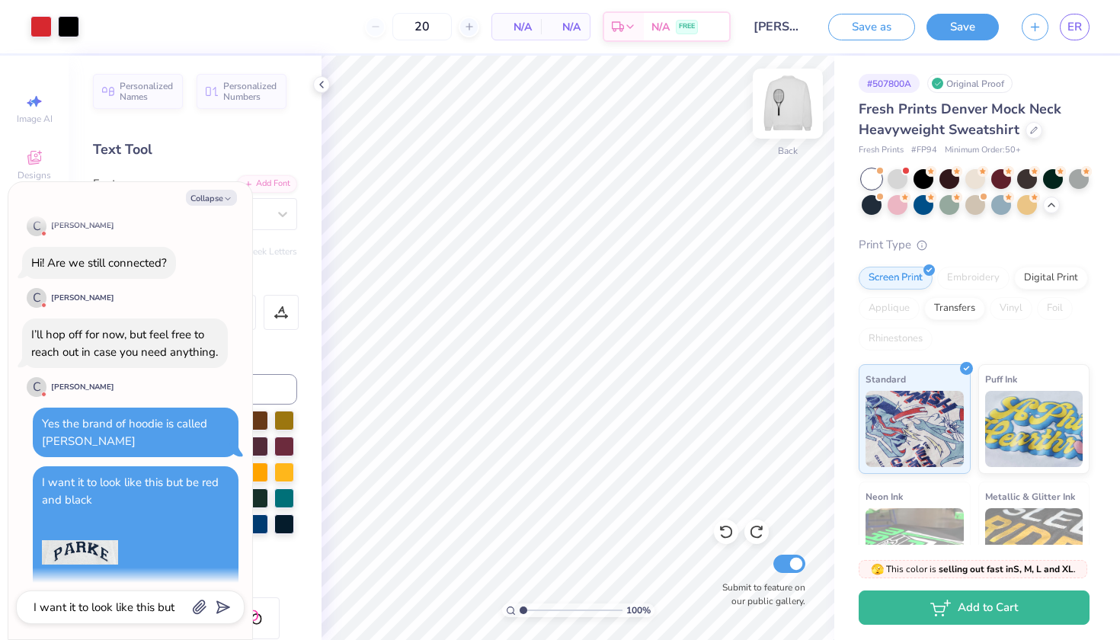
click at [787, 94] on img at bounding box center [788, 103] width 61 height 61
click at [787, 94] on img at bounding box center [788, 103] width 30 height 30
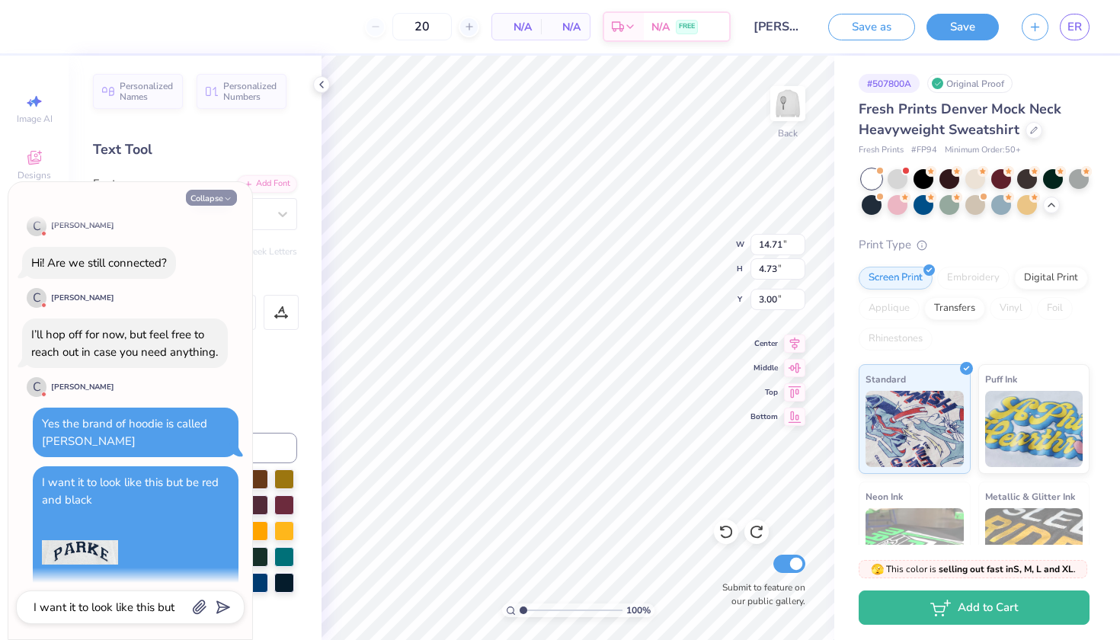
click at [230, 196] on icon "button" at bounding box center [227, 198] width 9 height 9
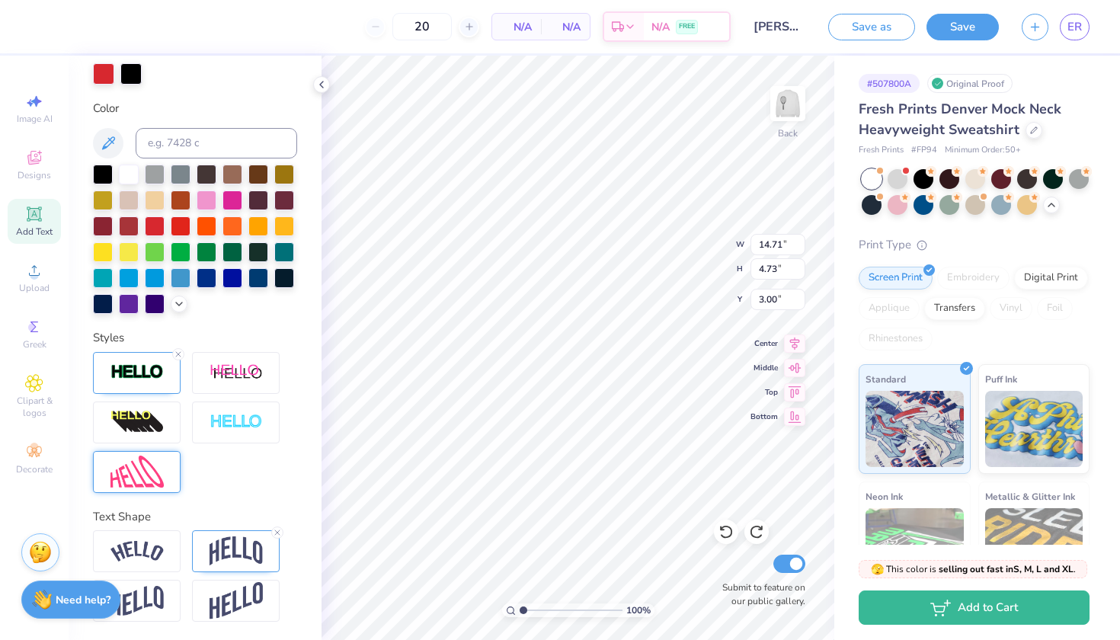
scroll to position [305, 0]
click at [227, 566] on div at bounding box center [236, 551] width 88 height 42
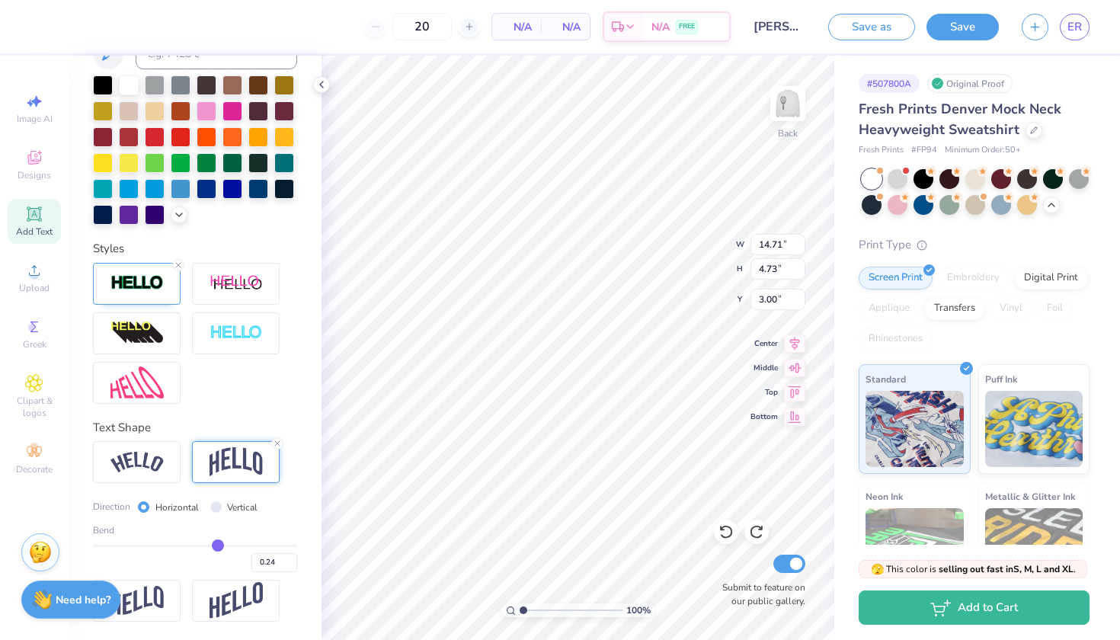
scroll to position [394, 0]
click at [224, 546] on input "range" at bounding box center [195, 546] width 204 height 2
click at [229, 546] on input "range" at bounding box center [195, 546] width 204 height 2
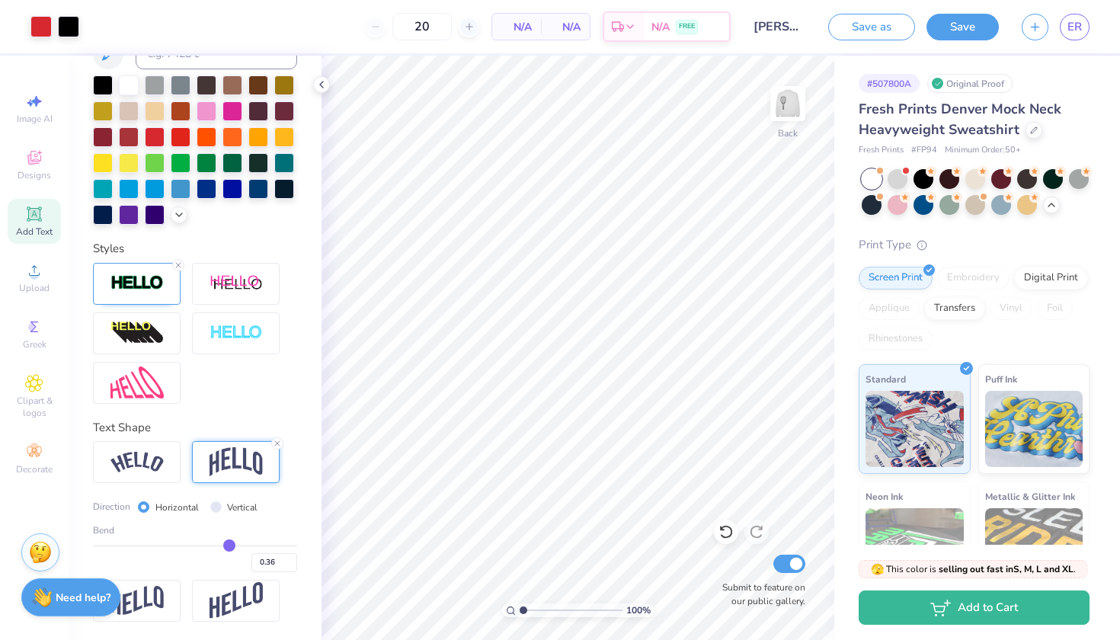
click at [49, 606] on img at bounding box center [42, 598] width 20 height 20
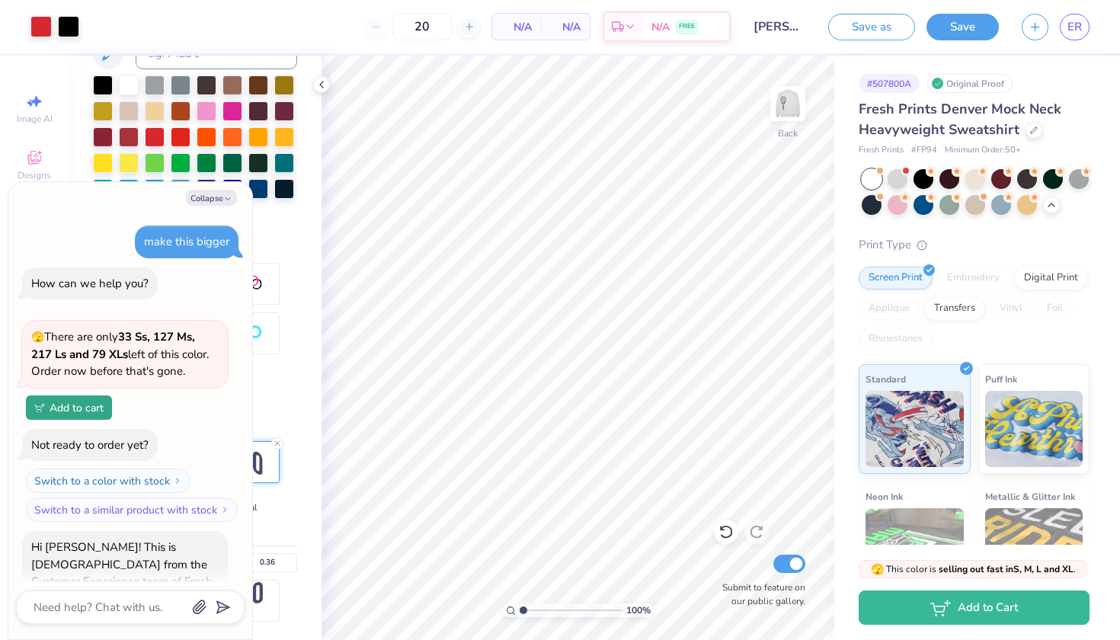
scroll to position [841, 0]
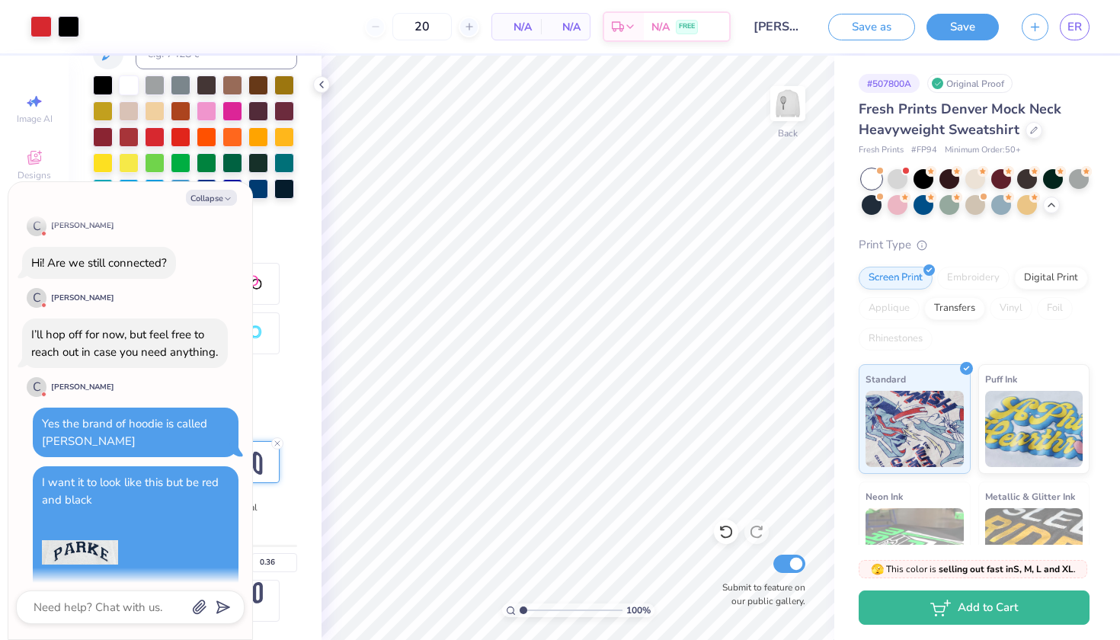
click at [301, 499] on div "Personalized Names Personalized Numbers Text Tool Add Font Font Varsity Team Sw…" at bounding box center [195, 348] width 253 height 585
click at [789, 100] on img at bounding box center [788, 103] width 61 height 61
click at [226, 195] on icon "button" at bounding box center [227, 198] width 9 height 9
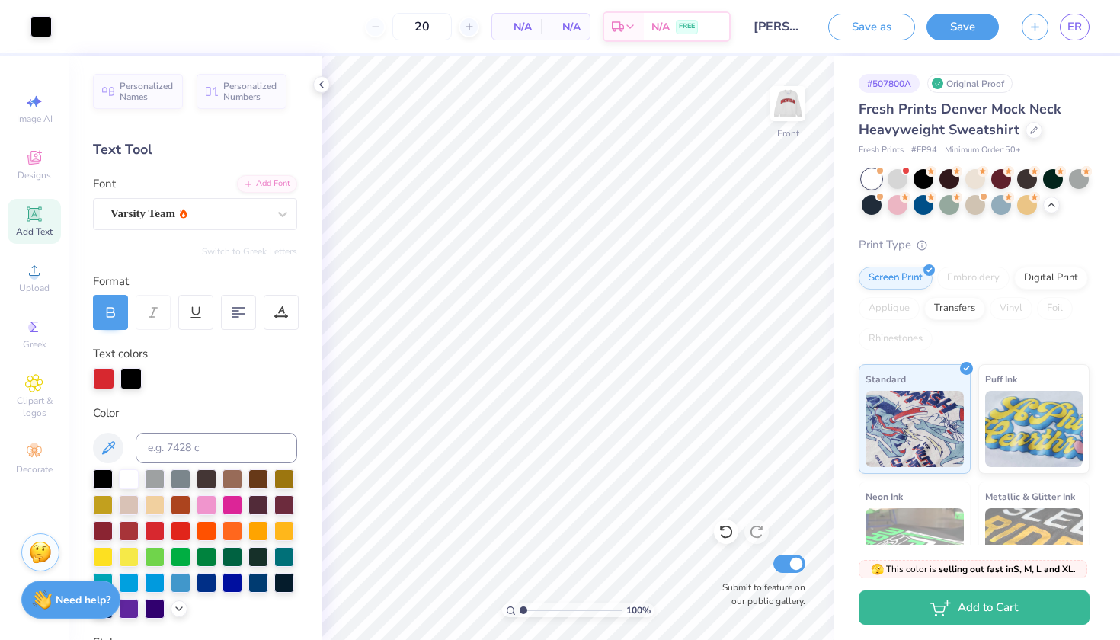
scroll to position [0, 0]
click at [794, 420] on icon at bounding box center [794, 414] width 21 height 18
click at [792, 360] on icon at bounding box center [794, 366] width 21 height 18
click at [792, 415] on icon at bounding box center [794, 414] width 21 height 18
click at [795, 344] on icon at bounding box center [794, 341] width 21 height 18
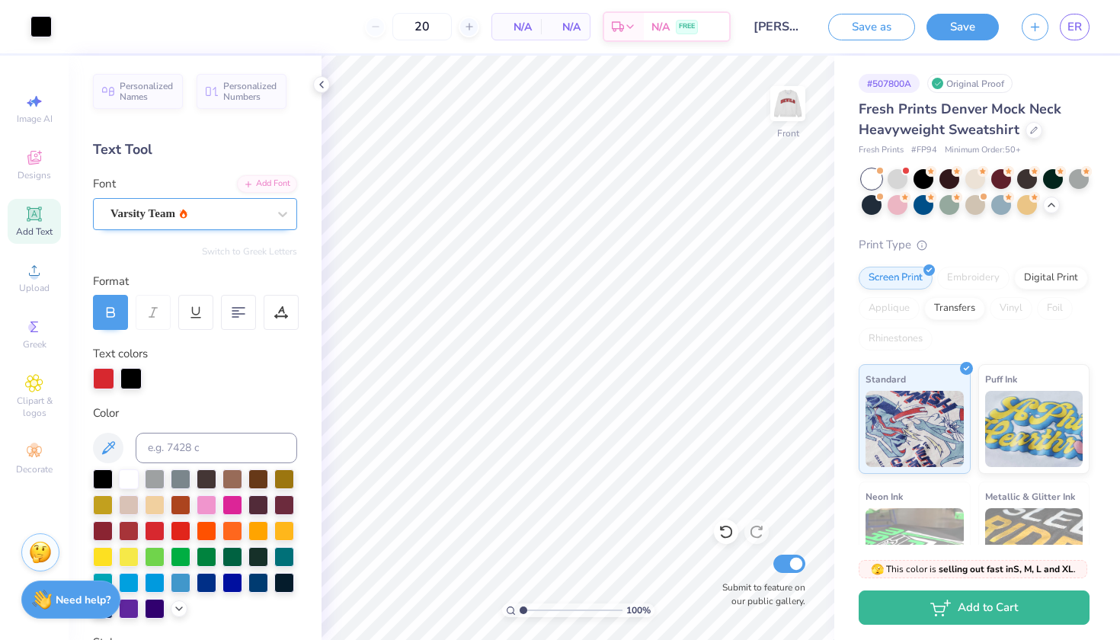
click at [201, 219] on div "Varsity Team" at bounding box center [189, 214] width 160 height 24
click at [278, 182] on div "Add Font" at bounding box center [267, 183] width 60 height 18
click at [127, 148] on div "Text Tool" at bounding box center [195, 149] width 204 height 21
click at [42, 214] on icon at bounding box center [34, 214] width 18 height 18
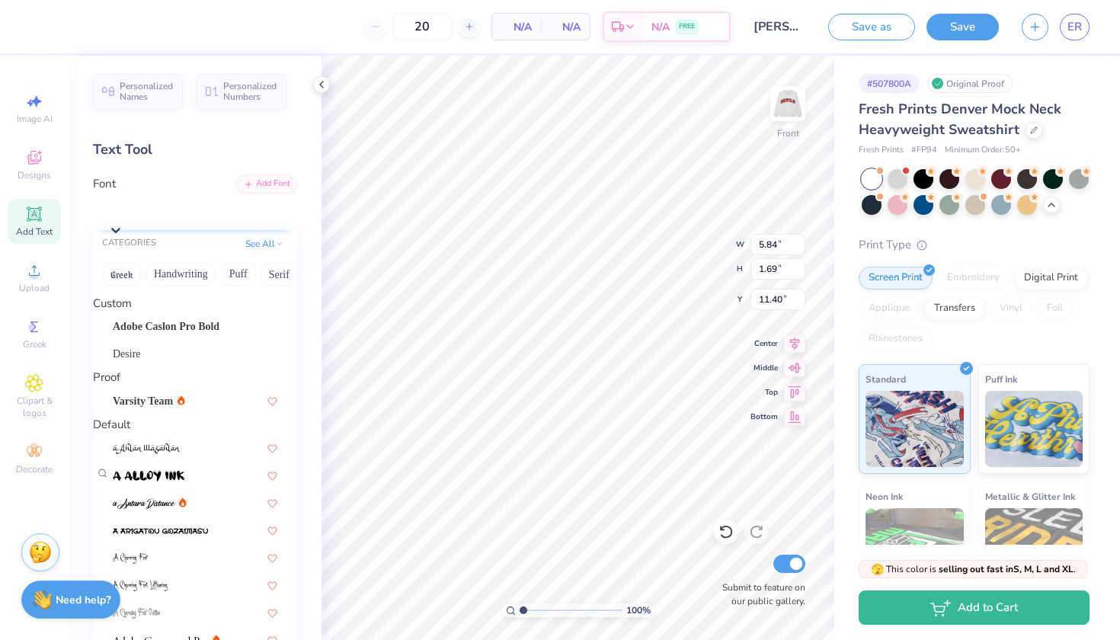
click at [250, 218] on div "Super Dream" at bounding box center [202, 210] width 189 height 24
click at [213, 409] on div "Varsity Team" at bounding box center [195, 401] width 165 height 16
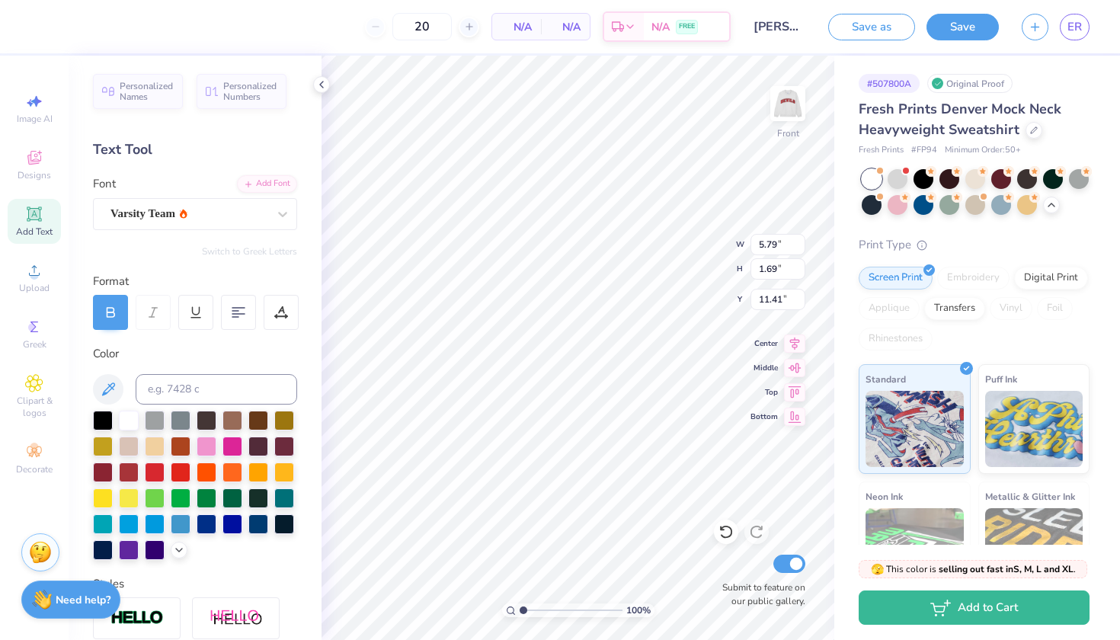
scroll to position [1, 2]
click at [239, 314] on 380 at bounding box center [238, 314] width 12 height 0
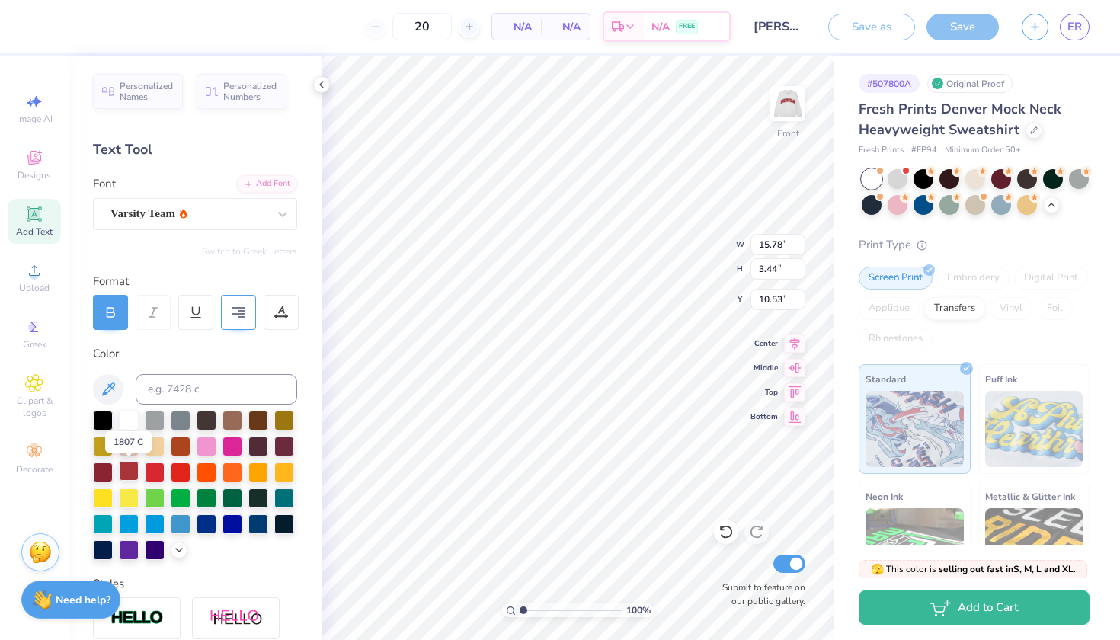
click at [133, 474] on div at bounding box center [129, 471] width 20 height 20
click at [155, 475] on div at bounding box center [155, 471] width 20 height 20
click at [240, 311] on icon at bounding box center [239, 313] width 14 height 14
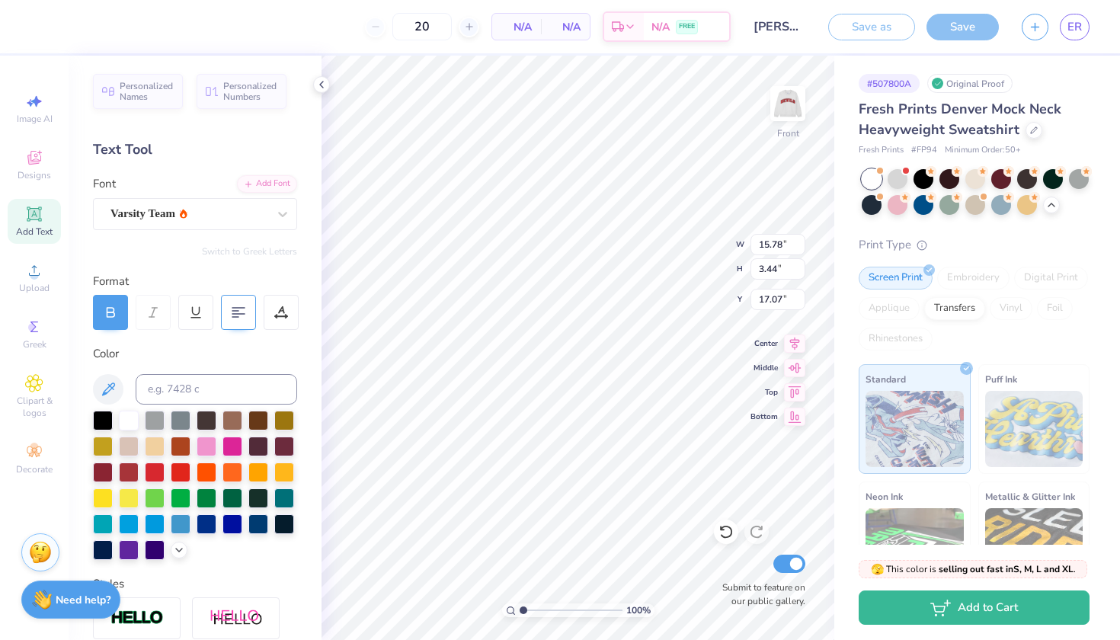
click at [240, 311] on icon at bounding box center [239, 313] width 14 height 14
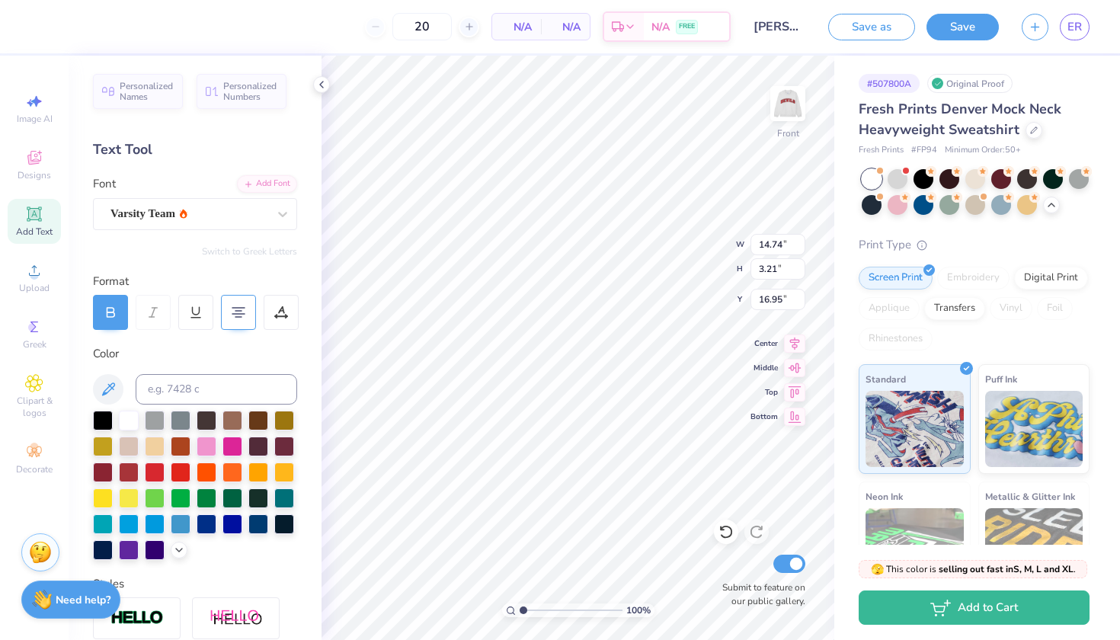
scroll to position [1, 3]
click at [69, 613] on div "Need help? Chat with us." at bounding box center [70, 597] width 99 height 38
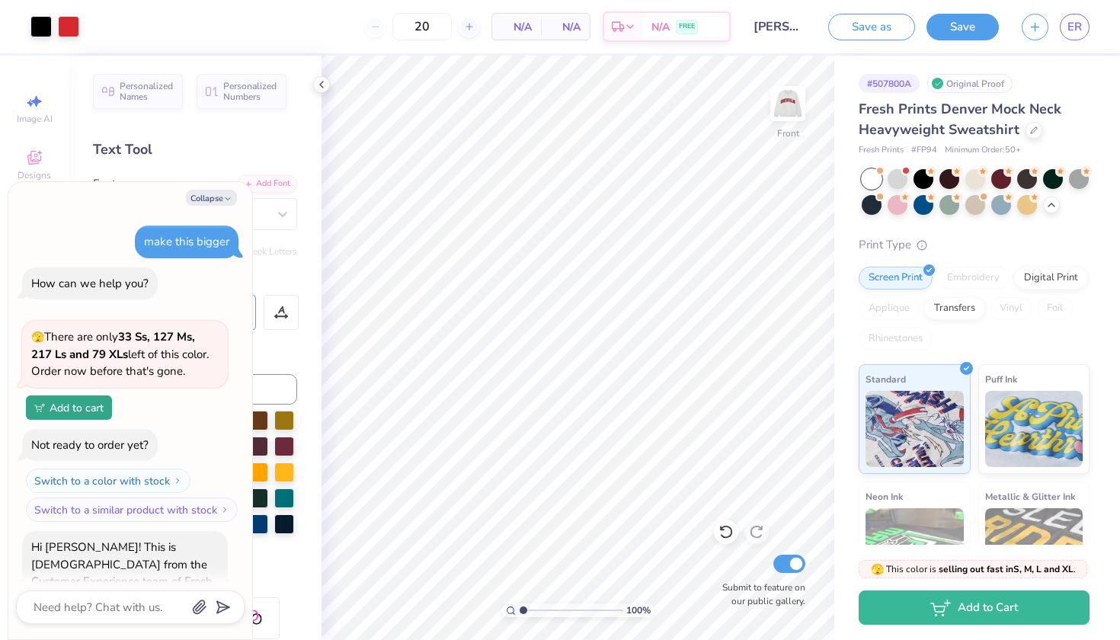
scroll to position [841, 0]
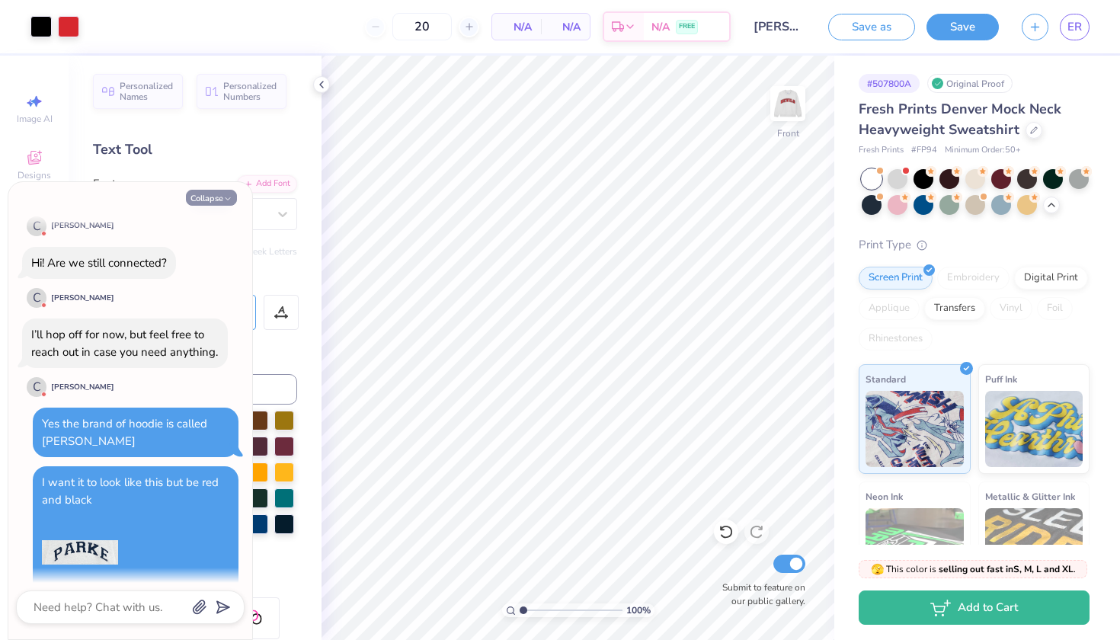
click at [229, 196] on icon "button" at bounding box center [227, 198] width 9 height 9
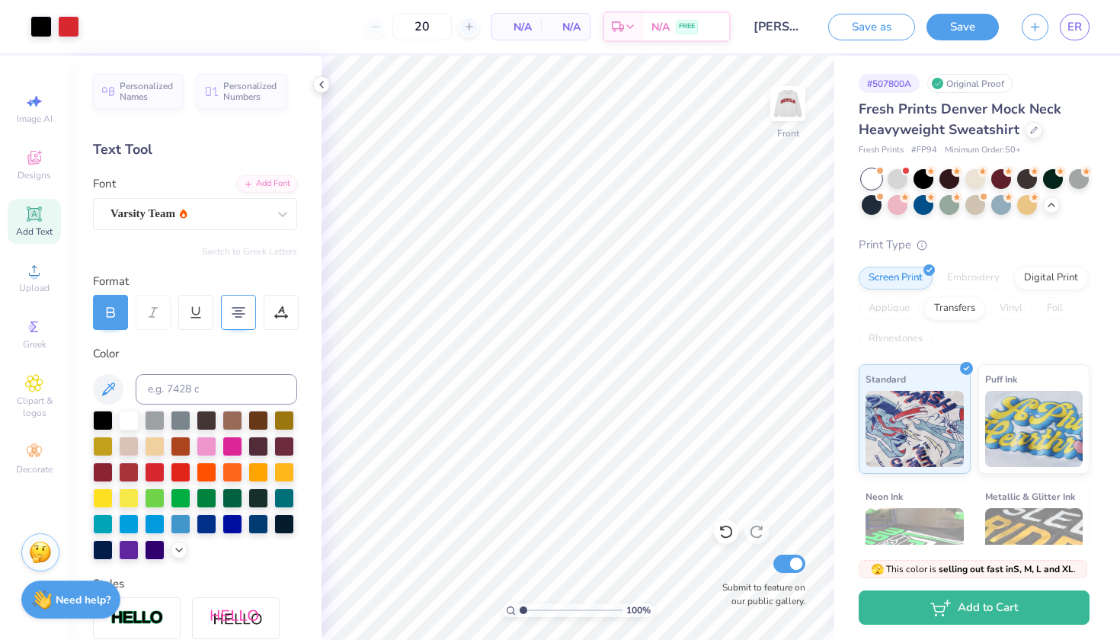
click at [50, 232] on span "Add Text" at bounding box center [34, 232] width 37 height 12
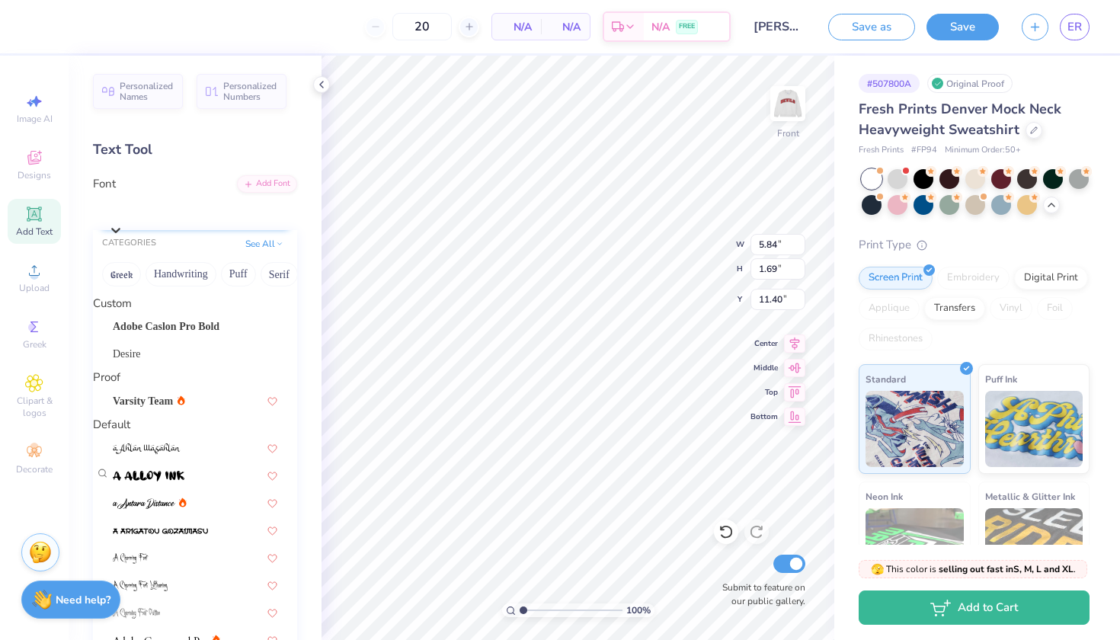
click at [171, 210] on span "Super Dream" at bounding box center [140, 210] width 61 height 18
click at [173, 409] on span "Varsity Team" at bounding box center [143, 401] width 60 height 16
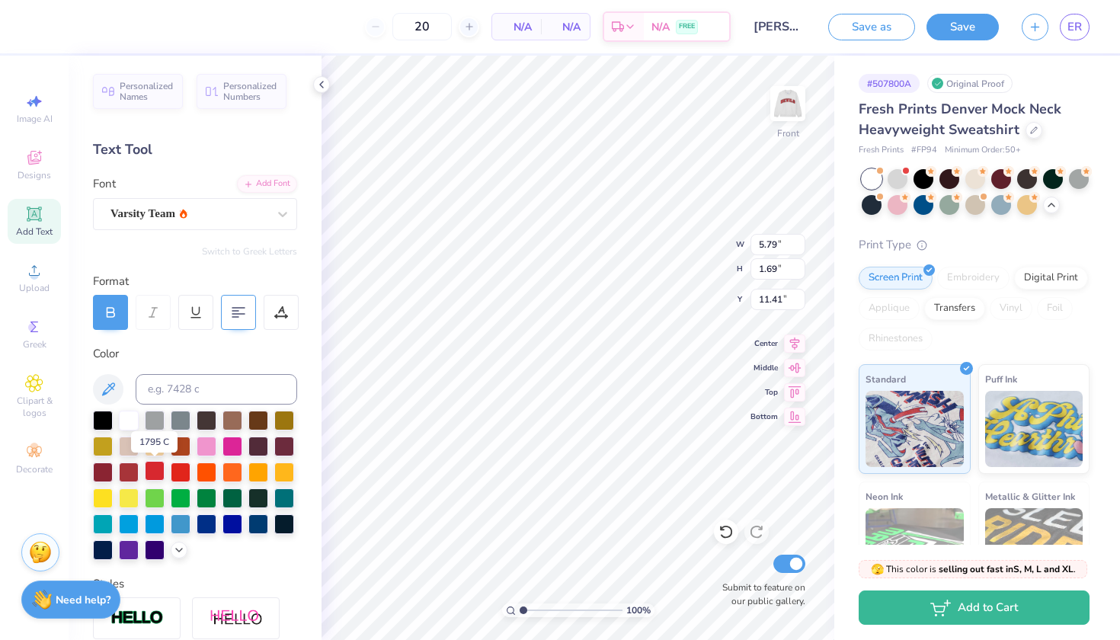
click at [148, 476] on div at bounding box center [155, 471] width 20 height 20
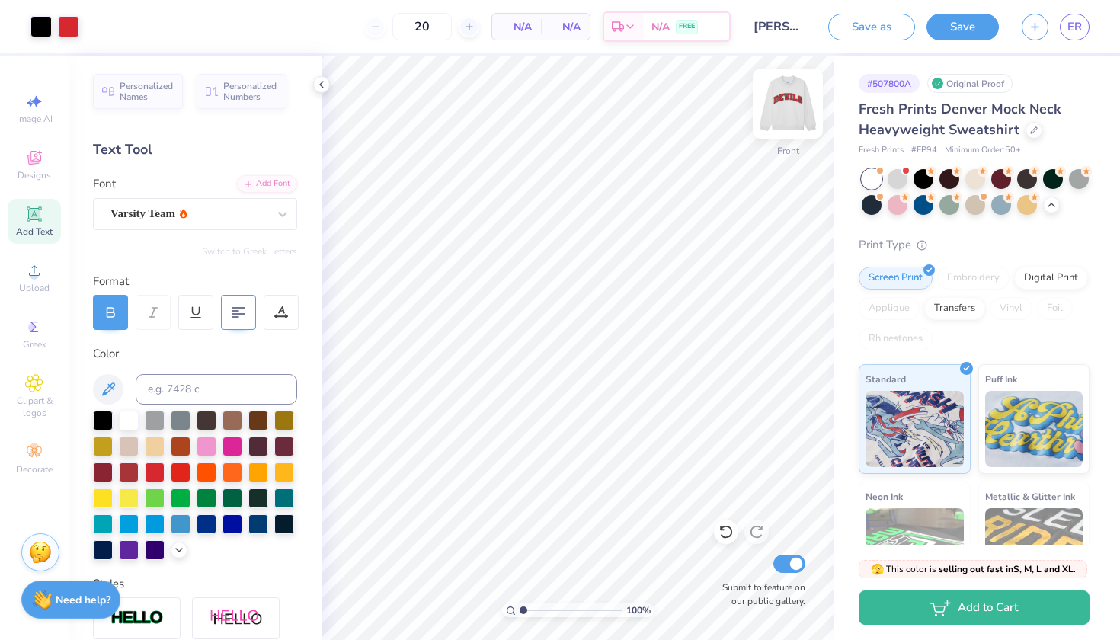
click at [793, 104] on img at bounding box center [788, 103] width 61 height 61
click at [801, 90] on img at bounding box center [788, 103] width 61 height 61
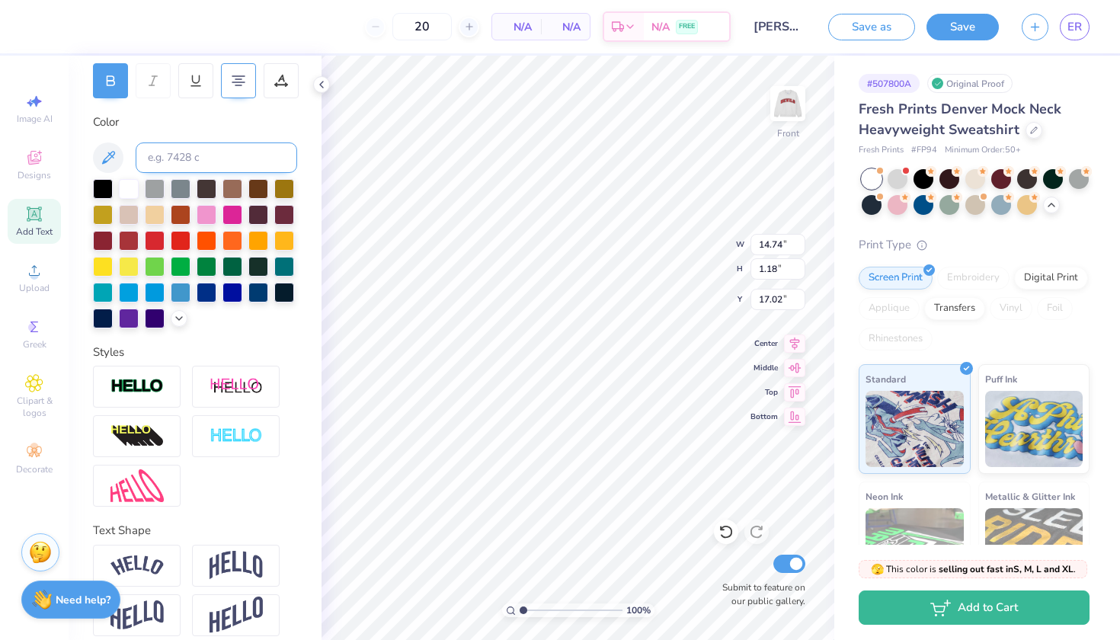
scroll to position [246, 0]
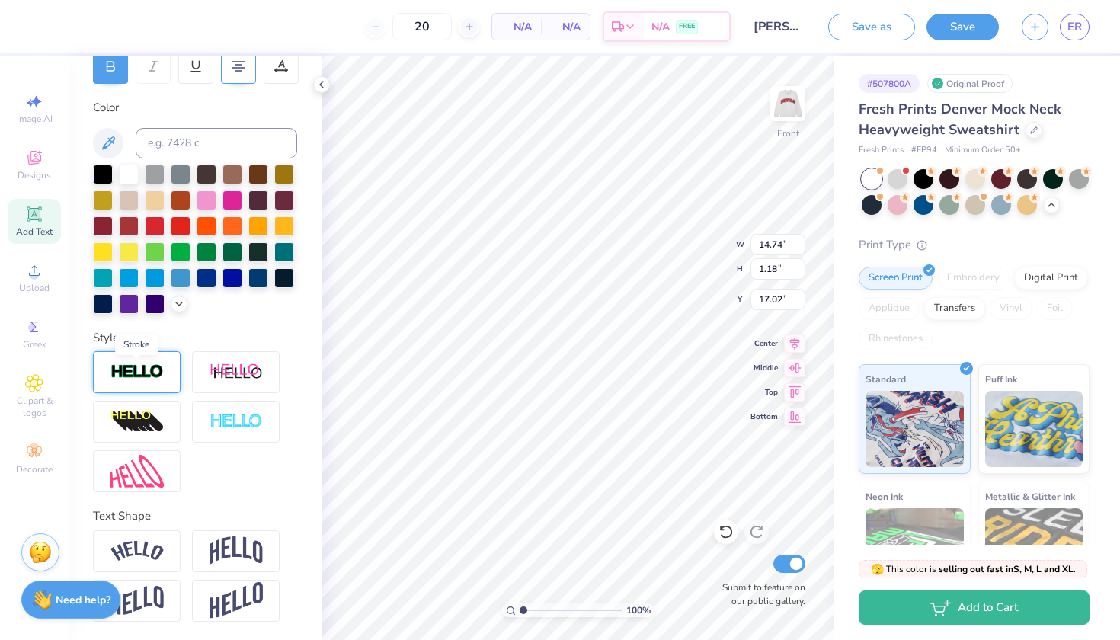
click at [153, 374] on img at bounding box center [137, 373] width 53 height 18
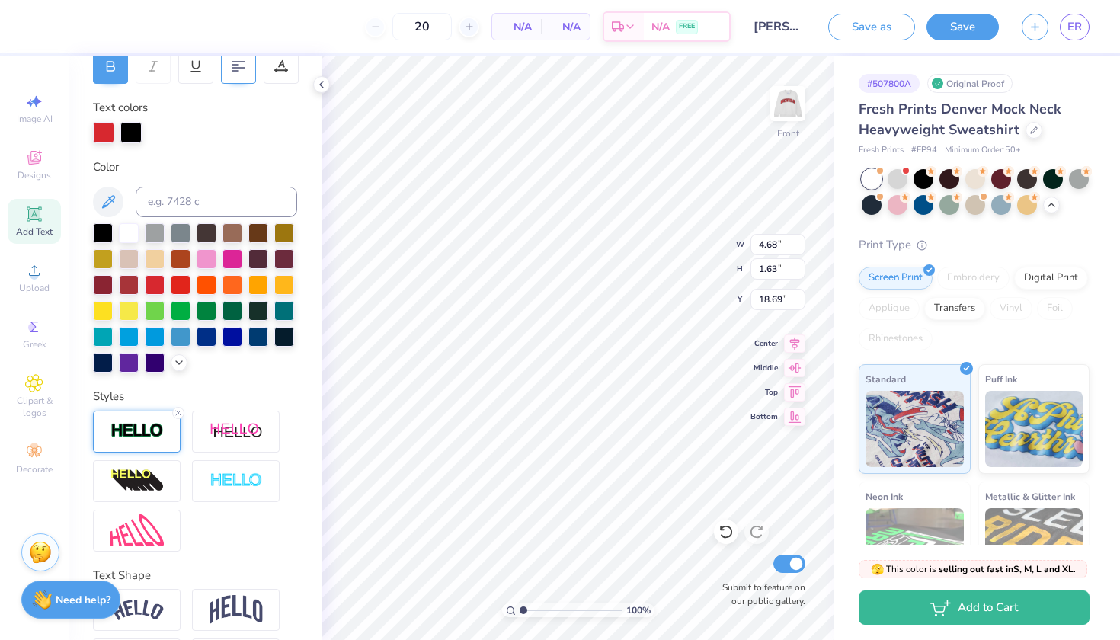
click at [134, 428] on img at bounding box center [137, 431] width 53 height 18
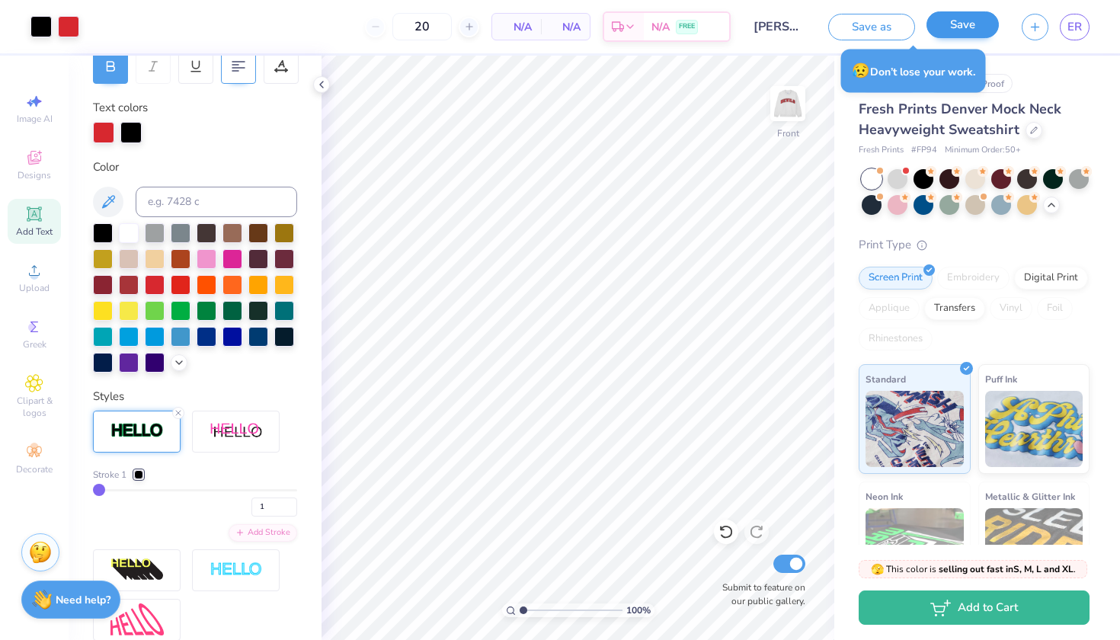
click at [982, 21] on button "Save" at bounding box center [963, 24] width 72 height 27
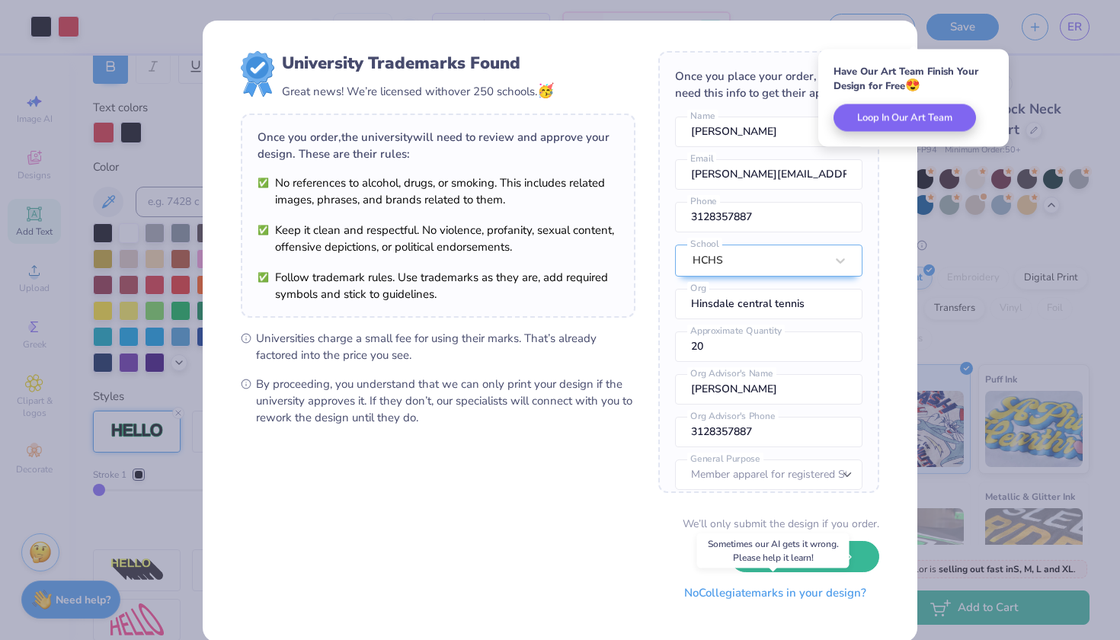
click at [809, 599] on button "No Collegiate marks in your design?" at bounding box center [775, 593] width 208 height 31
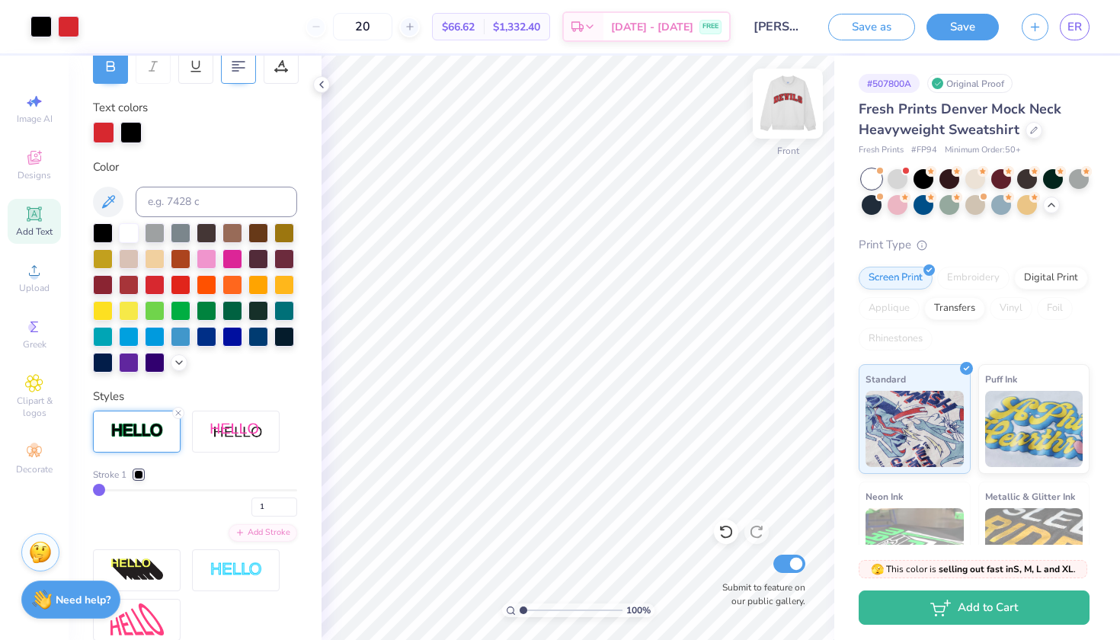
click at [789, 102] on img at bounding box center [788, 103] width 61 height 61
click at [794, 98] on img at bounding box center [788, 103] width 61 height 61
